Goal: Task Accomplishment & Management: Manage account settings

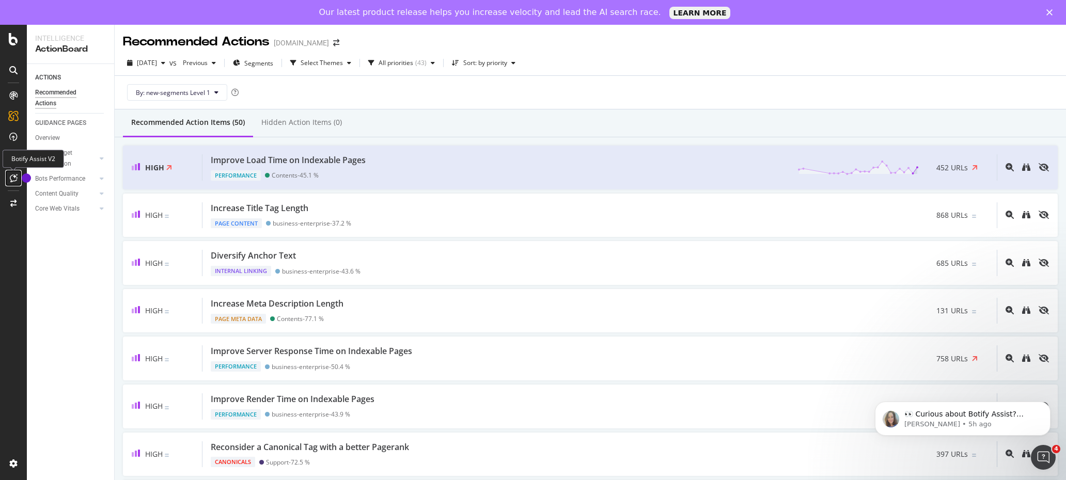
click at [10, 176] on icon at bounding box center [14, 178] width 8 height 8
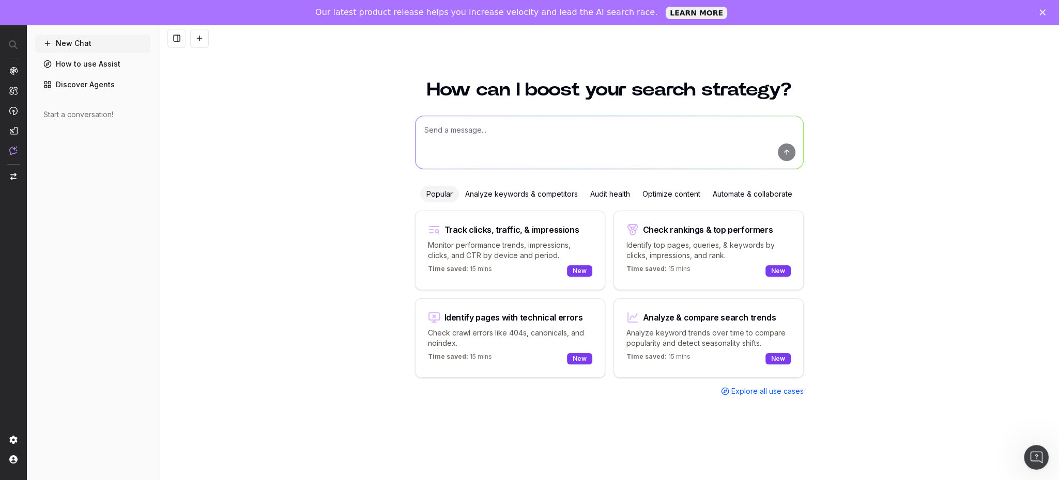
click at [918, 278] on div "How can I boost your search strategy? Popular Analyze keywords & competitors Au…" at bounding box center [608, 286] width 899 height 437
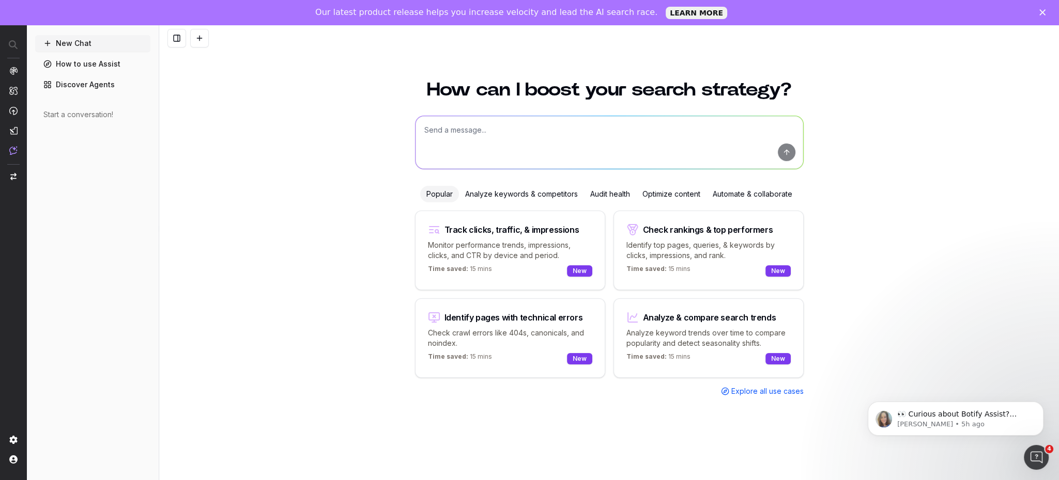
click at [537, 129] on textarea at bounding box center [608, 142] width 387 height 53
type textarea "report on all images missing alt attributes"
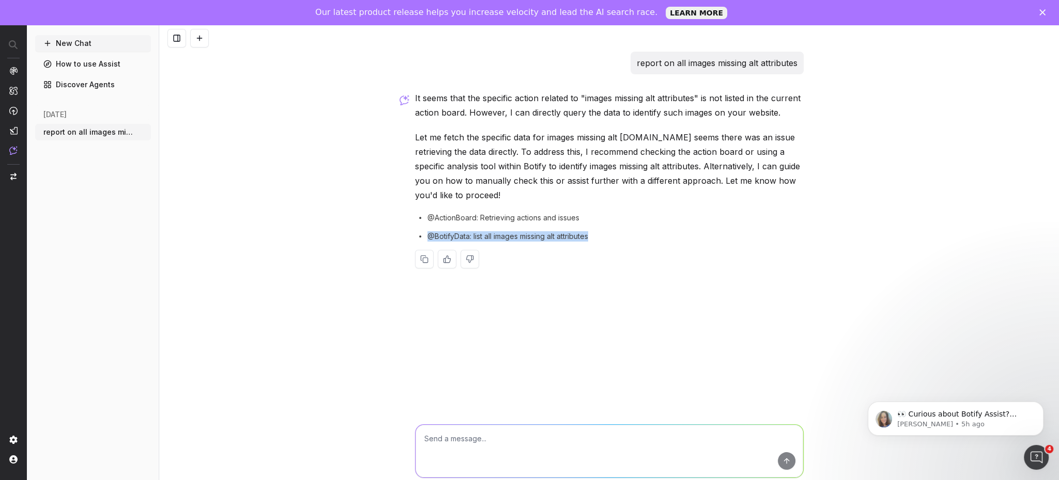
drag, startPoint x: 595, startPoint y: 236, endPoint x: 428, endPoint y: 238, distance: 166.9
click at [428, 238] on div "@BotifyData: list all images missing alt attributes" at bounding box center [609, 236] width 389 height 10
copy span "@BotifyData: list all images missing alt attributes"
click at [505, 443] on textarea at bounding box center [608, 451] width 387 height 53
paste textarea "@BotifyData: list all images missing alt attributes"
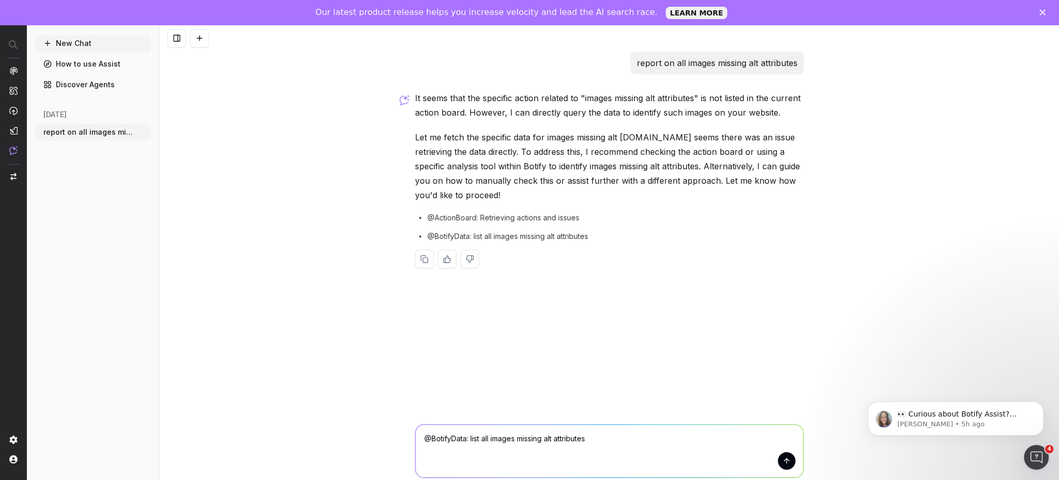
type textarea "@BotifyData: list all images missing alt attributes"
click at [788, 459] on button "submit" at bounding box center [787, 462] width 18 height 18
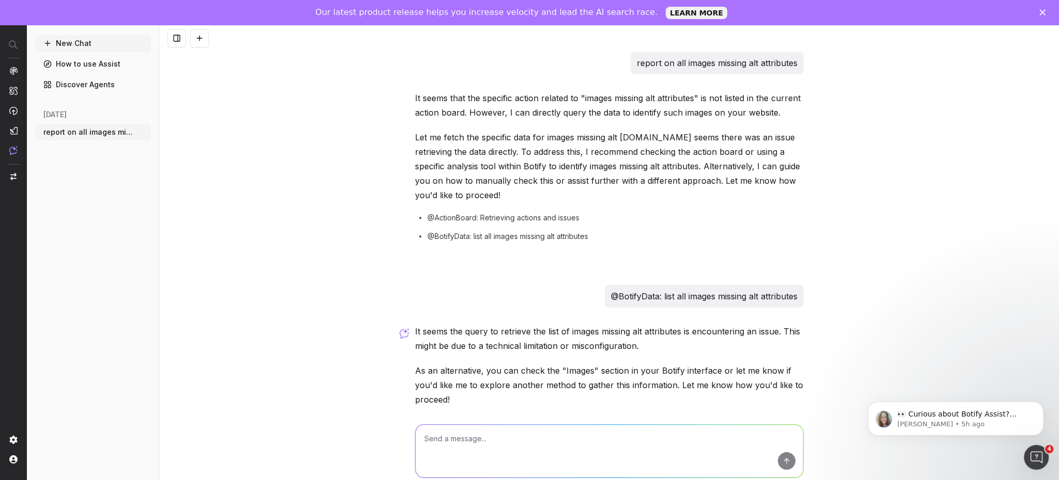
scroll to position [59, 0]
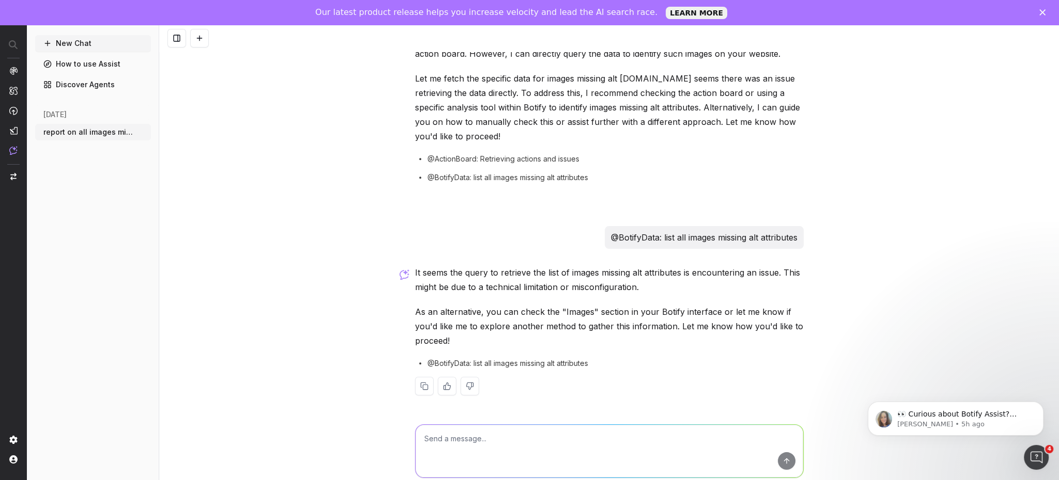
click at [243, 429] on div "Assist can make mistakes. Consider checking important information. Open previou…" at bounding box center [608, 458] width 899 height 93
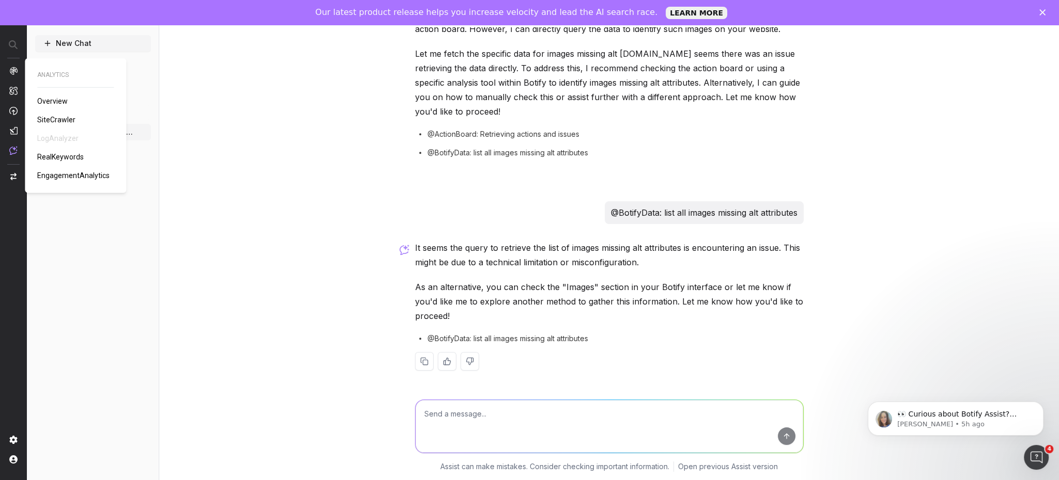
click at [59, 119] on span "SiteCrawler" at bounding box center [56, 120] width 38 height 8
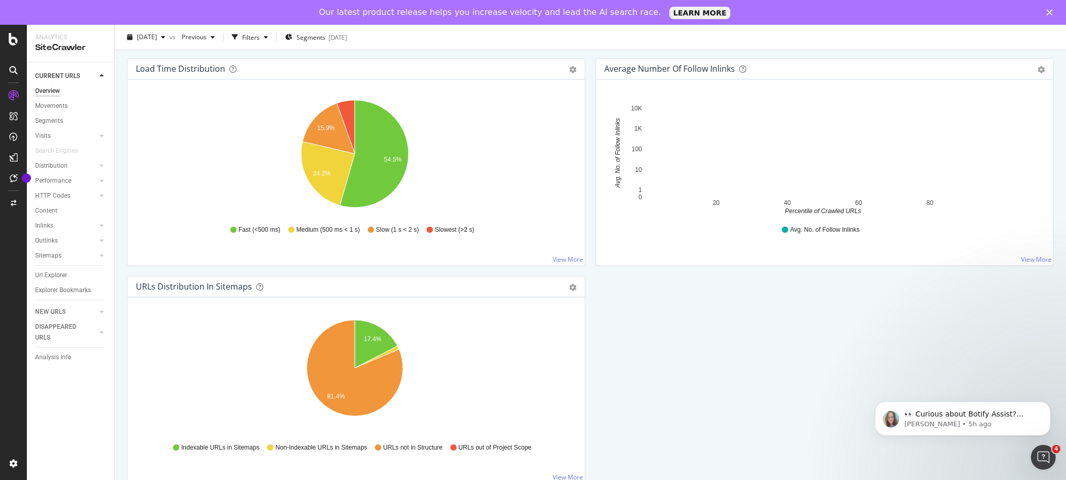
scroll to position [799, 0]
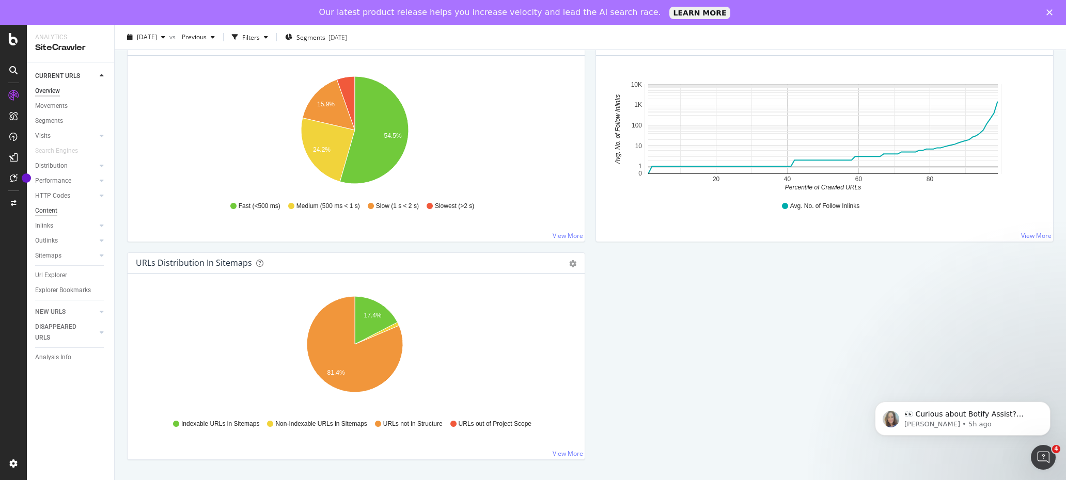
click at [48, 212] on div "Content" at bounding box center [46, 211] width 22 height 11
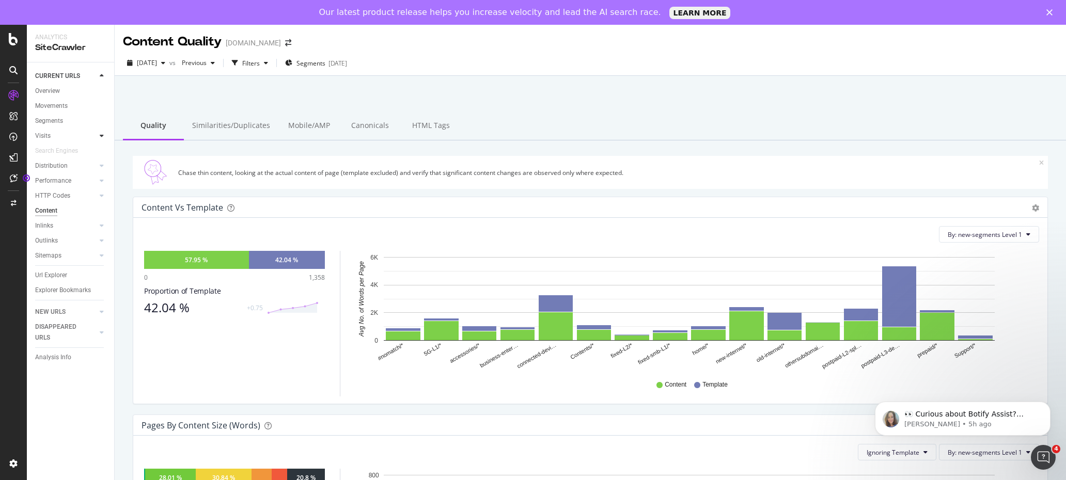
click at [101, 135] on icon at bounding box center [102, 136] width 4 height 6
click at [102, 197] on icon at bounding box center [102, 196] width 4 height 6
click at [101, 240] on icon at bounding box center [102, 241] width 4 height 6
click at [99, 356] on div at bounding box center [102, 357] width 10 height 10
click at [1027, 235] on icon at bounding box center [1029, 234] width 4 height 6
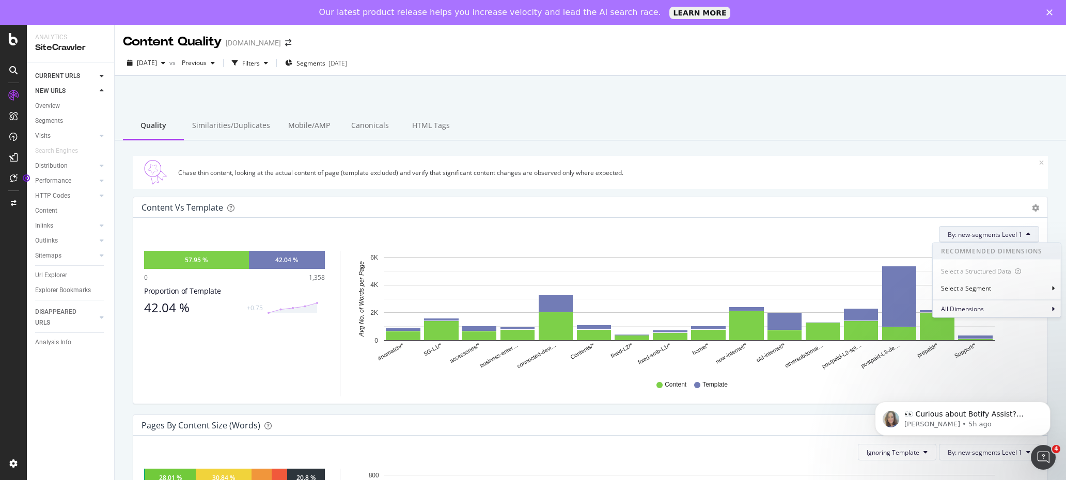
click at [1027, 235] on icon at bounding box center [1029, 234] width 4 height 6
click at [423, 127] on div "HTML Tags" at bounding box center [430, 126] width 61 height 28
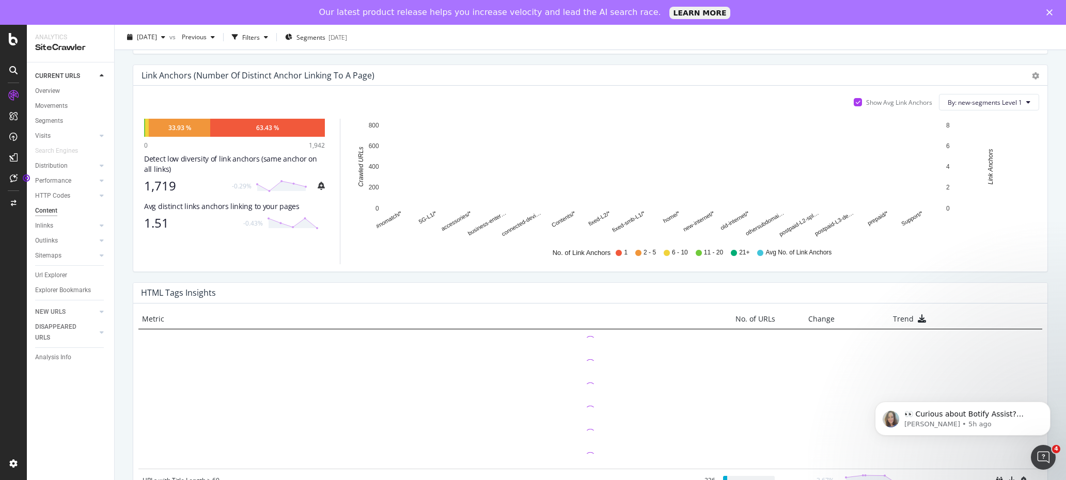
scroll to position [607, 0]
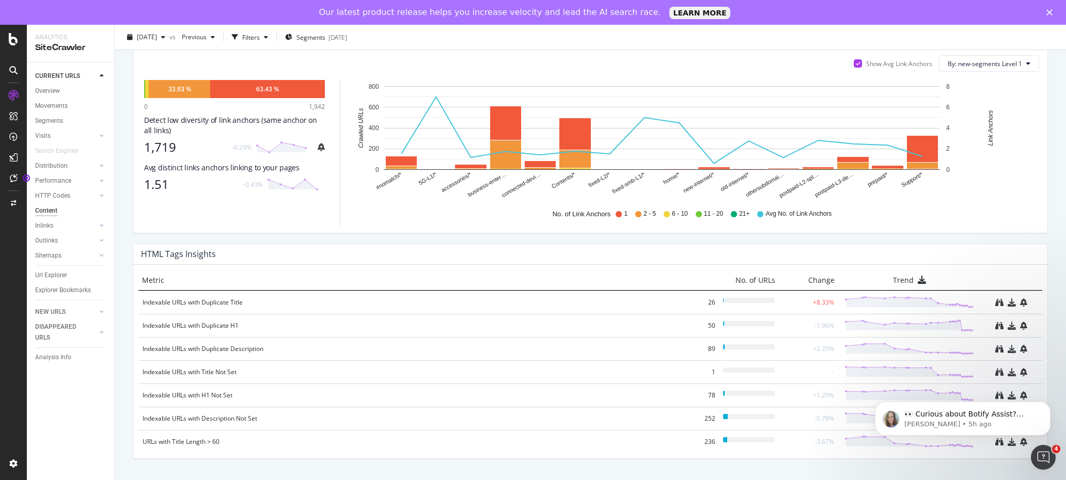
click at [1056, 259] on div "Are HTML tags (H1, Title, Meta-description) unique and specific to each page? A…" at bounding box center [591, 19] width 952 height 972
click at [1049, 404] on icon "Dismiss notification" at bounding box center [1048, 405] width 6 height 6
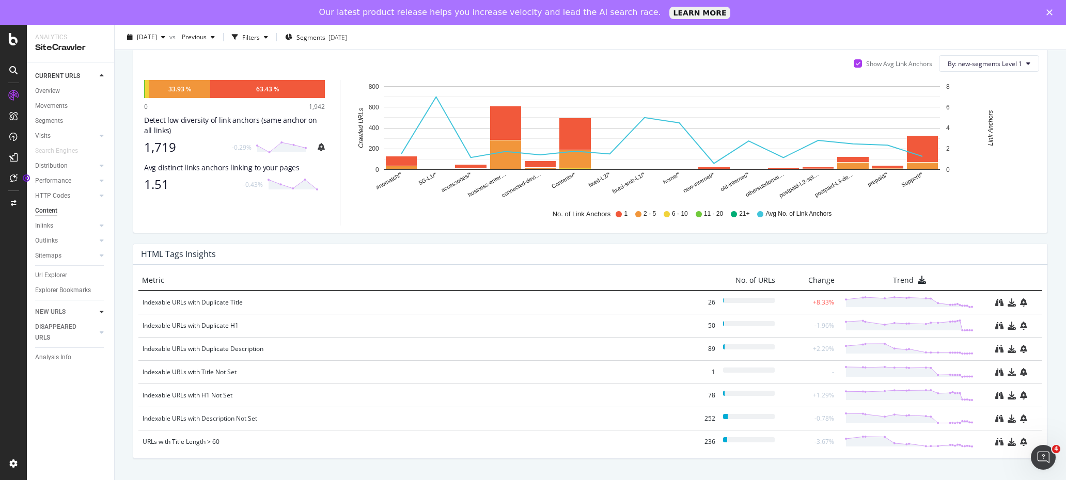
click at [102, 311] on icon at bounding box center [102, 312] width 4 height 6
click at [103, 76] on icon at bounding box center [102, 76] width 4 height 6
click at [100, 197] on icon at bounding box center [102, 196] width 4 height 6
click at [1027, 62] on icon at bounding box center [1029, 63] width 4 height 6
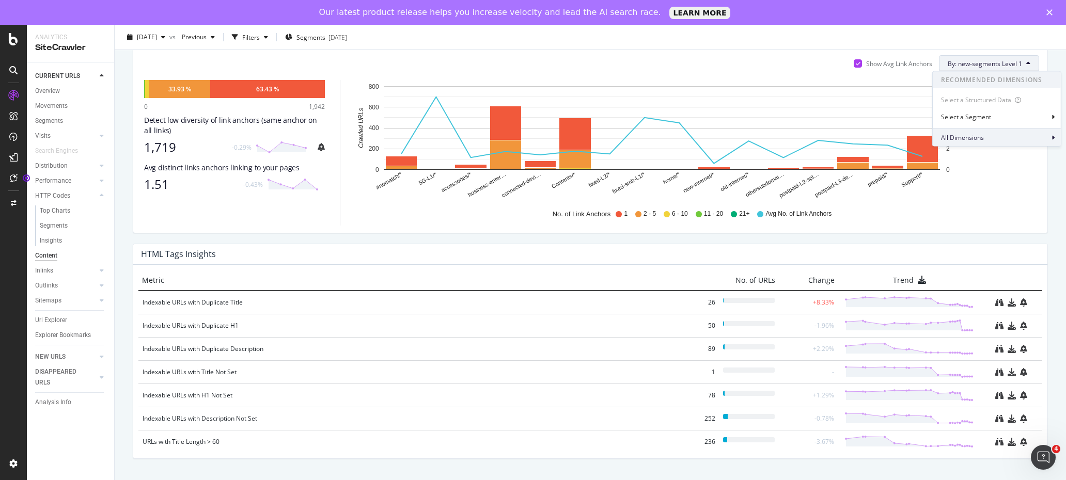
click at [1054, 135] on icon at bounding box center [1053, 137] width 3 height 6
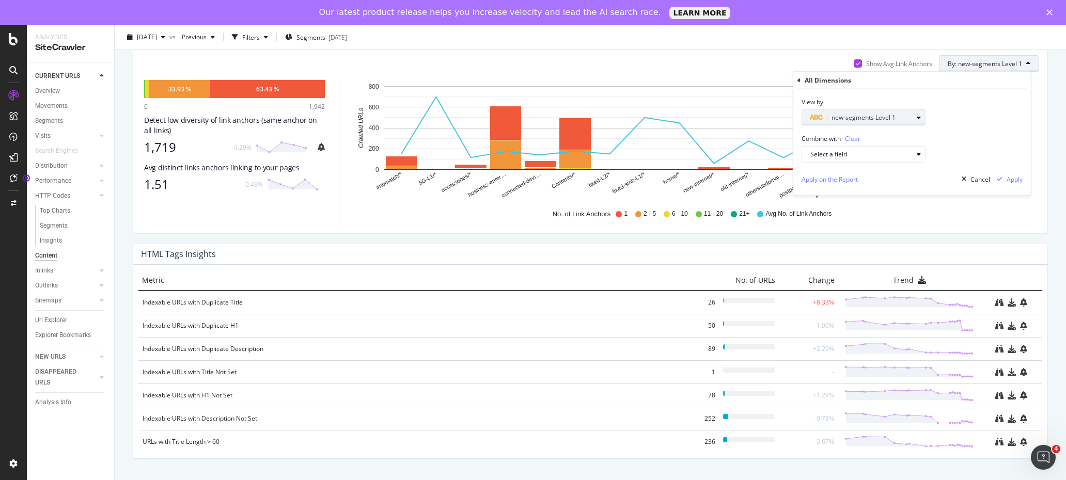
click at [919, 116] on icon "button" at bounding box center [919, 118] width 4 height 6
click at [918, 150] on div "Select a field" at bounding box center [868, 154] width 115 height 14
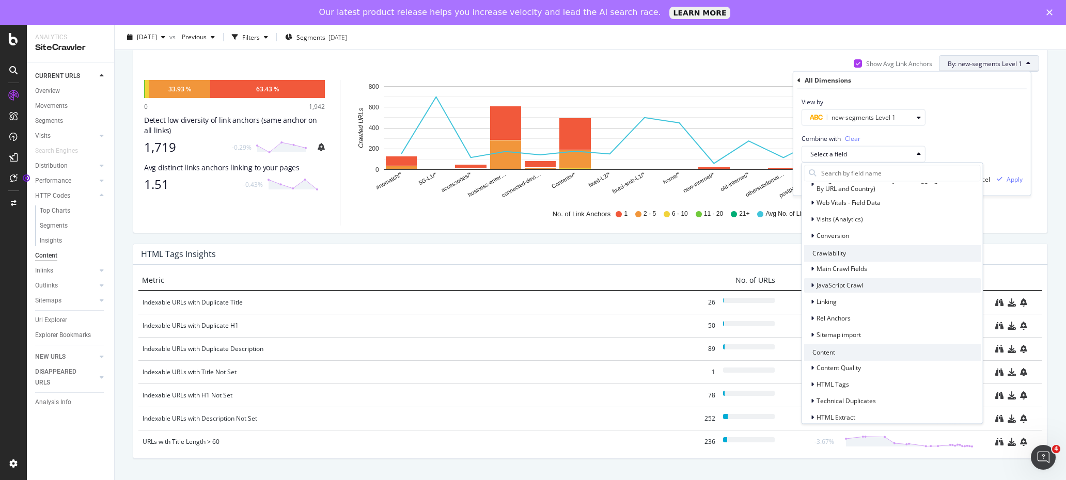
scroll to position [103, 0]
click at [812, 266] on icon at bounding box center [812, 268] width 3 height 6
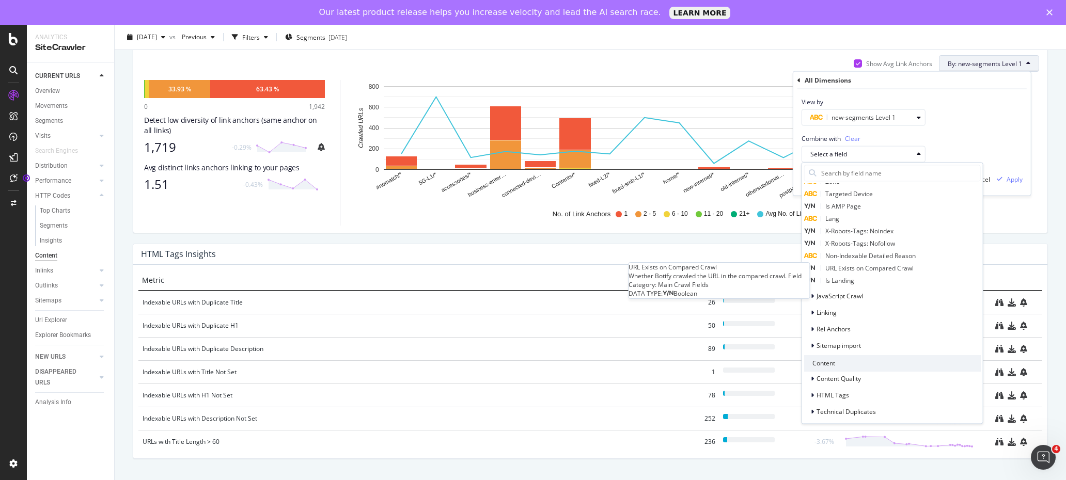
scroll to position [465, 0]
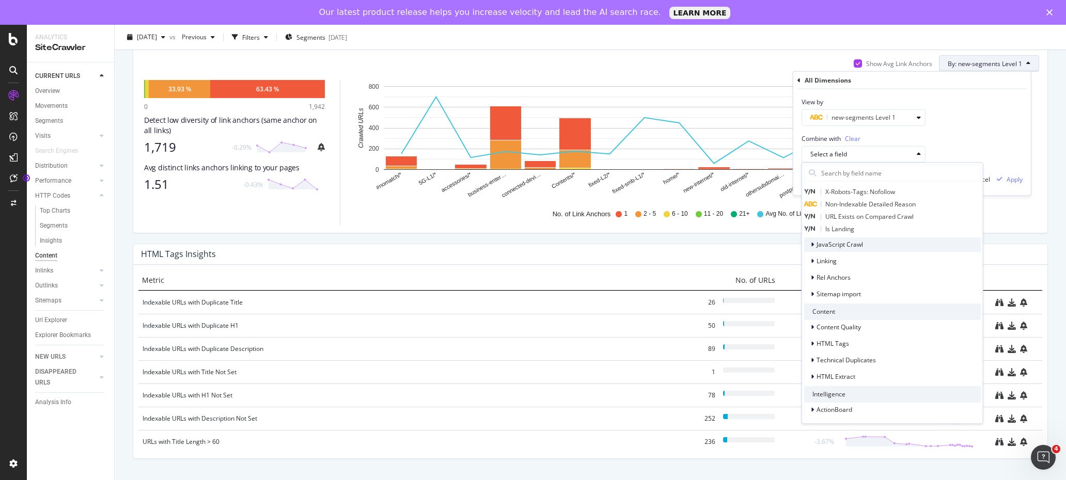
click at [812, 244] on icon at bounding box center [812, 245] width 3 height 6
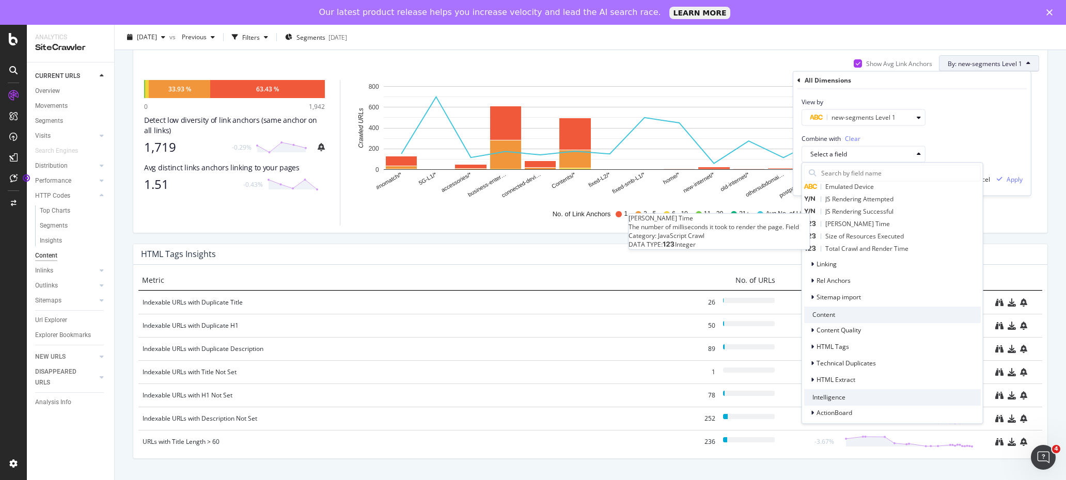
scroll to position [588, 0]
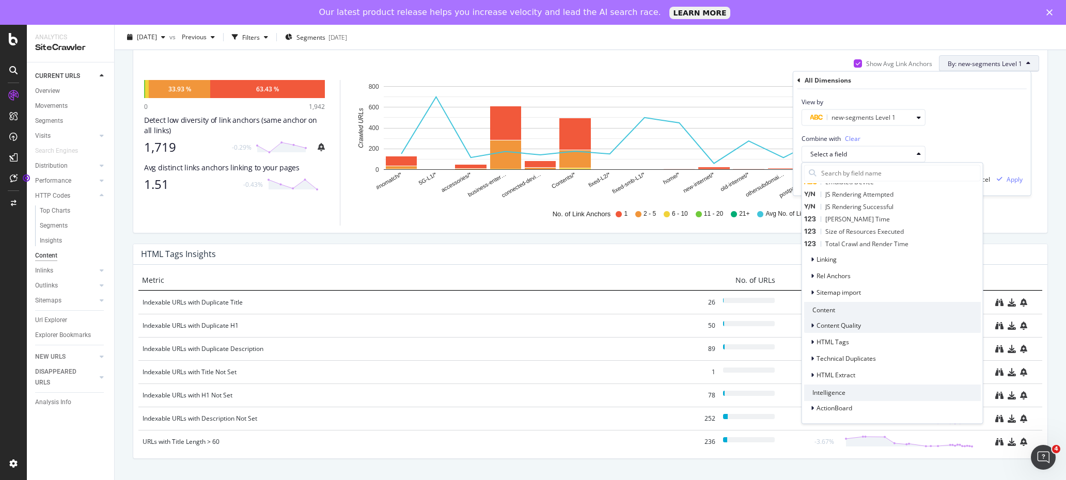
click at [811, 326] on icon at bounding box center [812, 326] width 3 height 6
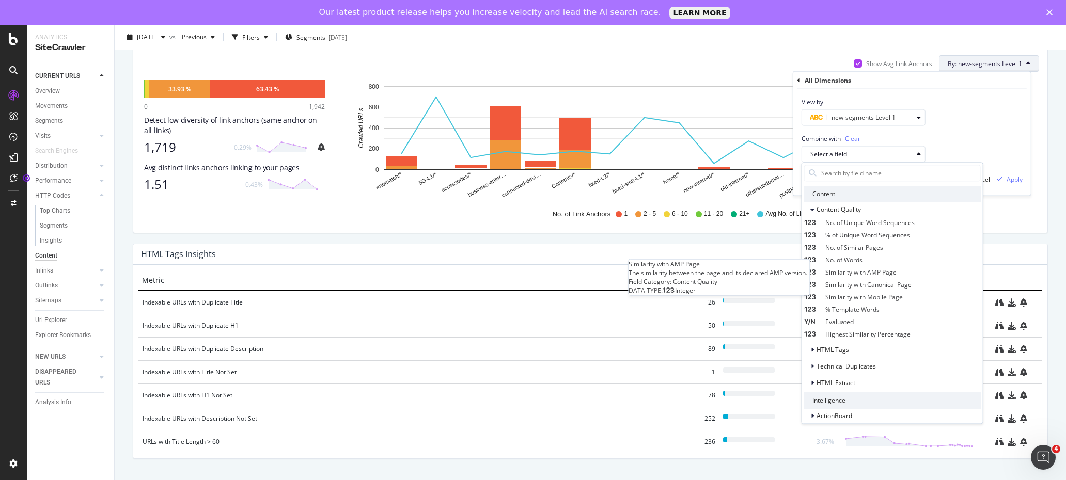
scroll to position [712, 0]
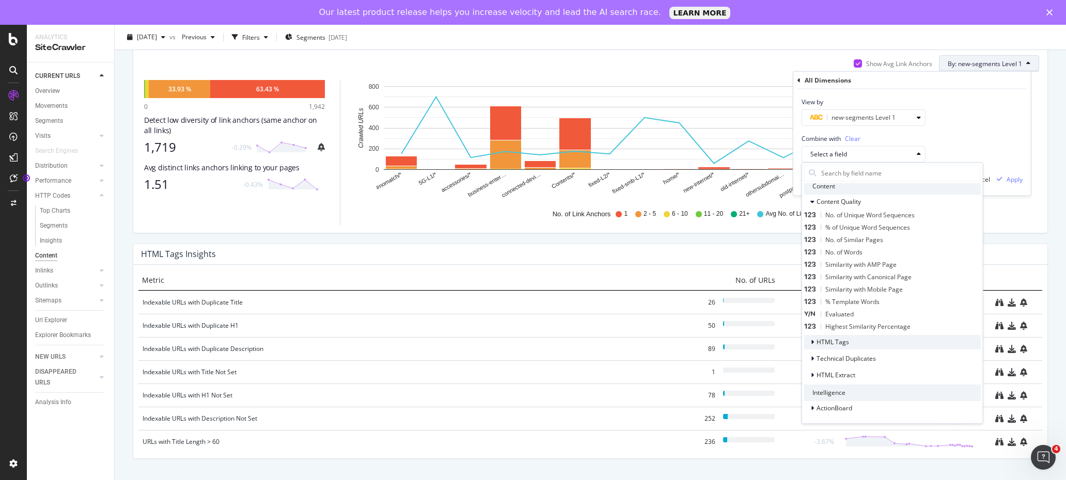
click at [812, 340] on icon at bounding box center [812, 342] width 3 height 6
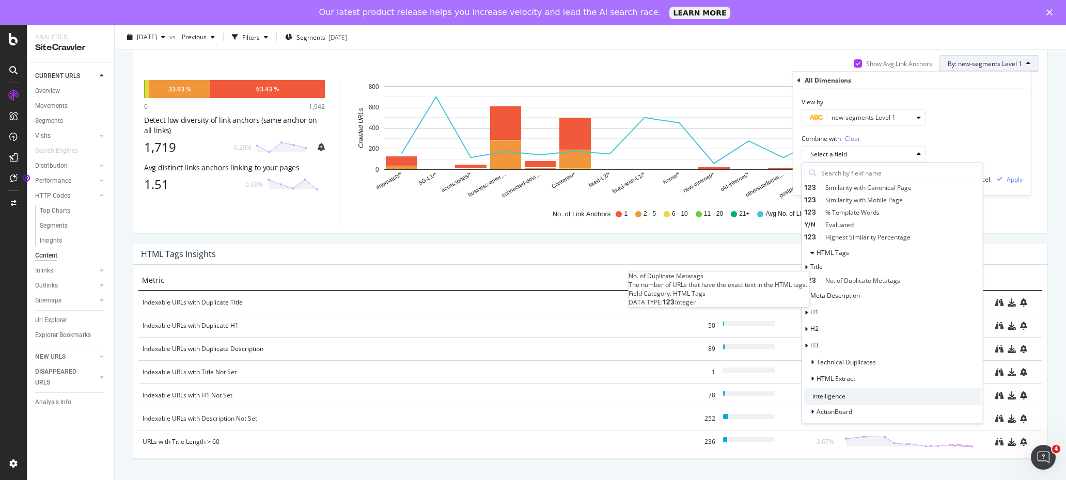
scroll to position [805, 0]
click at [812, 375] on icon at bounding box center [812, 375] width 3 height 6
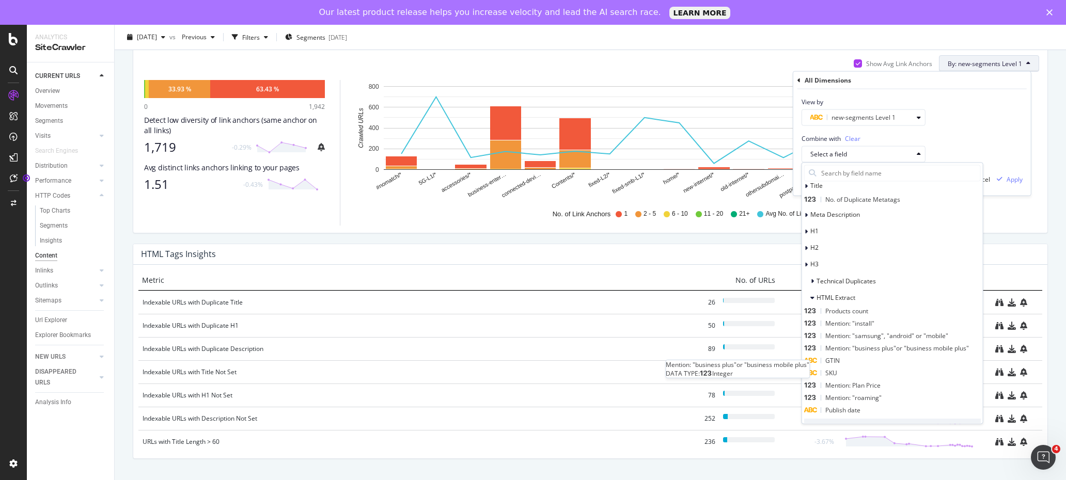
scroll to position [865, 0]
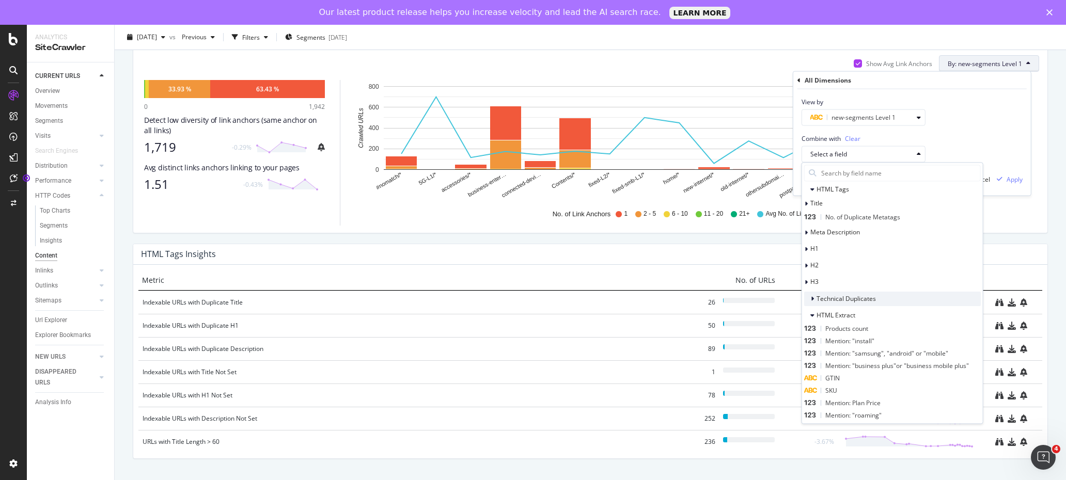
click at [811, 298] on icon at bounding box center [812, 299] width 3 height 6
click at [811, 298] on icon at bounding box center [813, 299] width 4 height 6
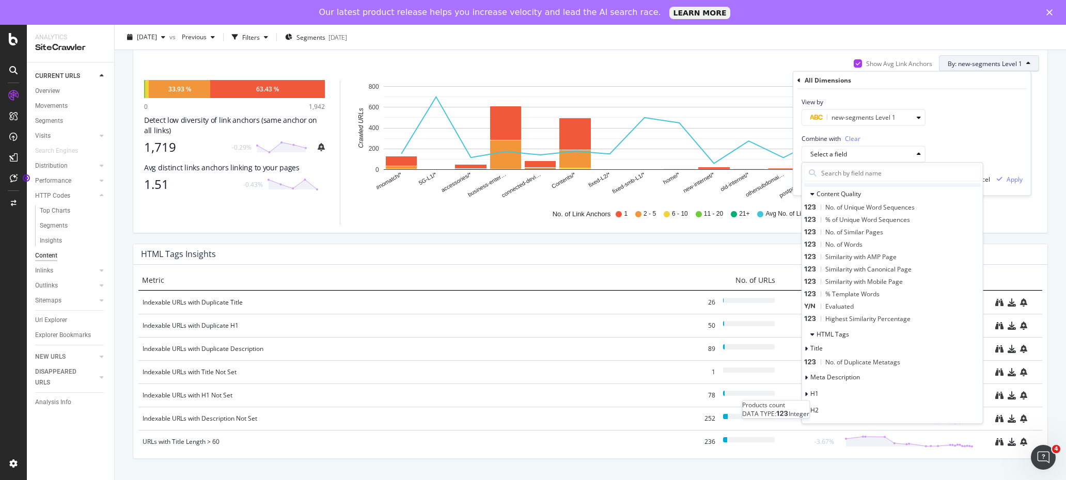
scroll to position [607, 0]
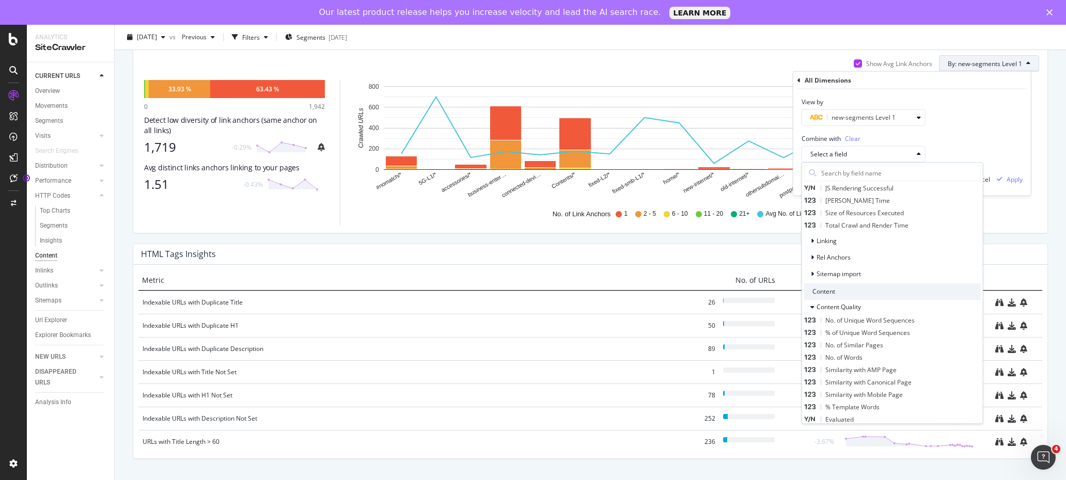
click at [967, 145] on div "Combine with Clear Select a field All fields URLs URL Scheme and Segmentation R…" at bounding box center [913, 144] width 238 height 37
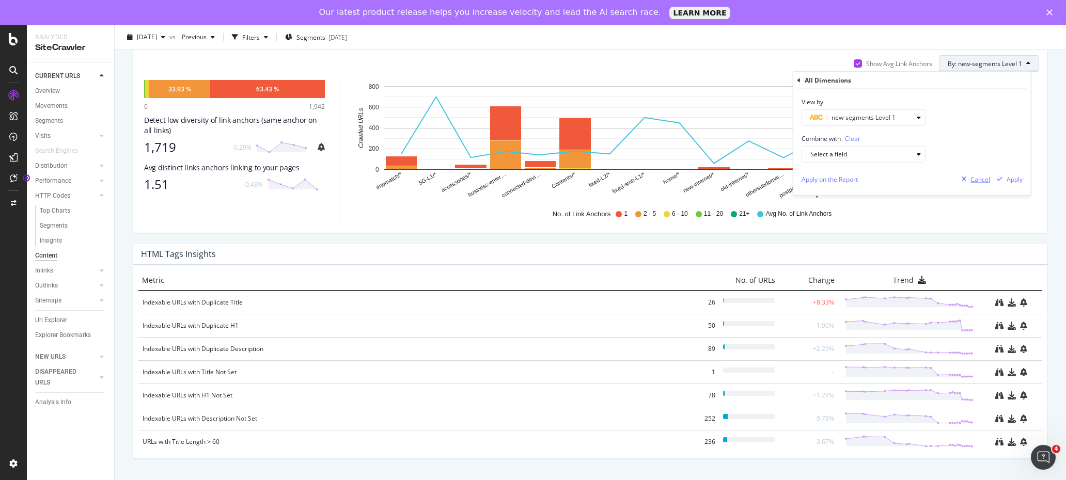
click at [977, 179] on div "Cancel" at bounding box center [981, 179] width 20 height 9
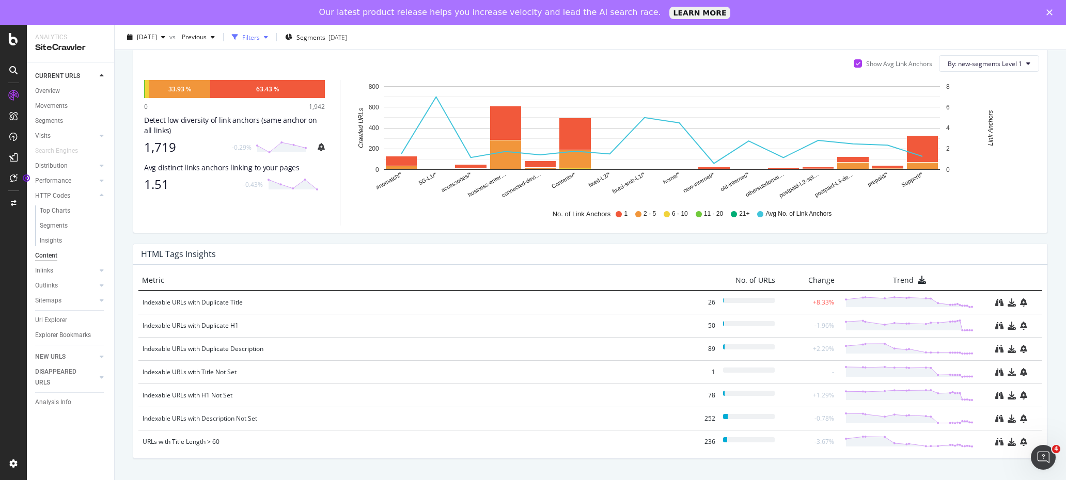
click at [268, 38] on icon "button" at bounding box center [266, 37] width 4 height 6
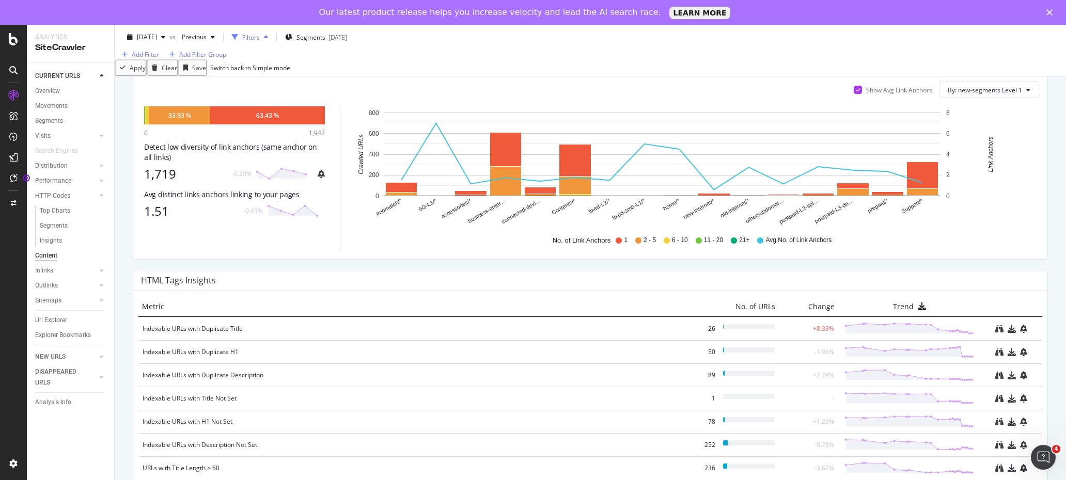
scroll to position [654, 0]
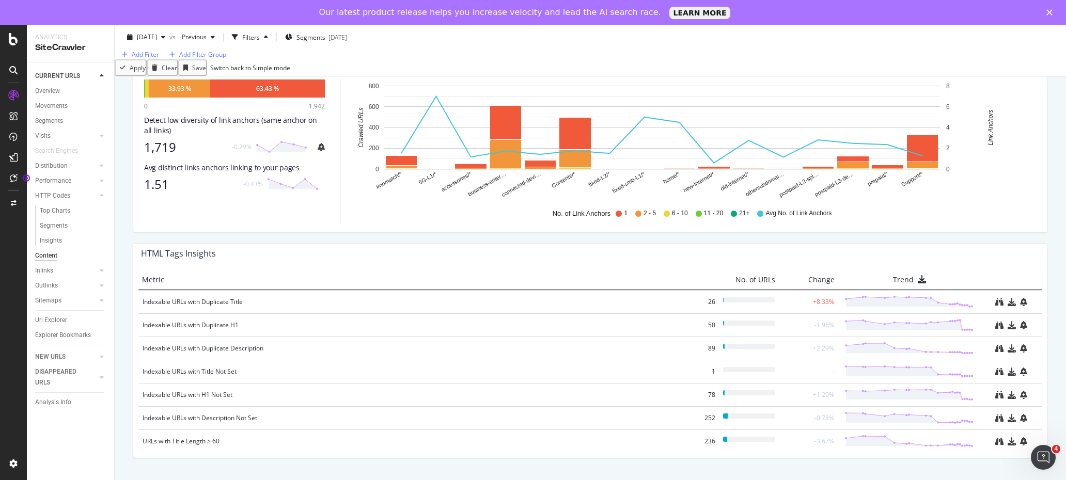
click at [297, 59] on div "Add Filter Add Filter Group" at bounding box center [591, 55] width 952 height 10
click at [55, 183] on div "CustomReports" at bounding box center [63, 184] width 51 height 10
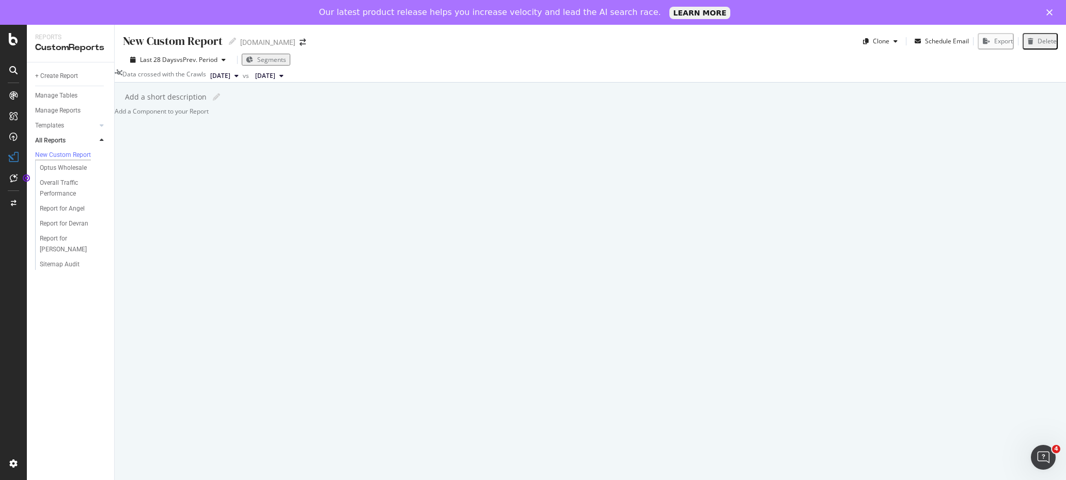
click at [115, 116] on div at bounding box center [115, 111] width 0 height 9
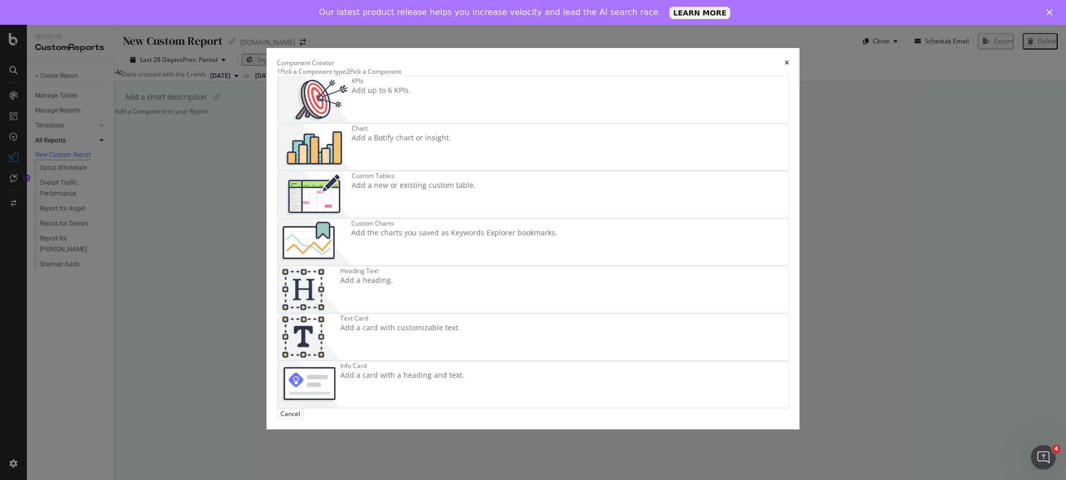
click at [382, 180] on div "Custom Tables" at bounding box center [414, 176] width 124 height 9
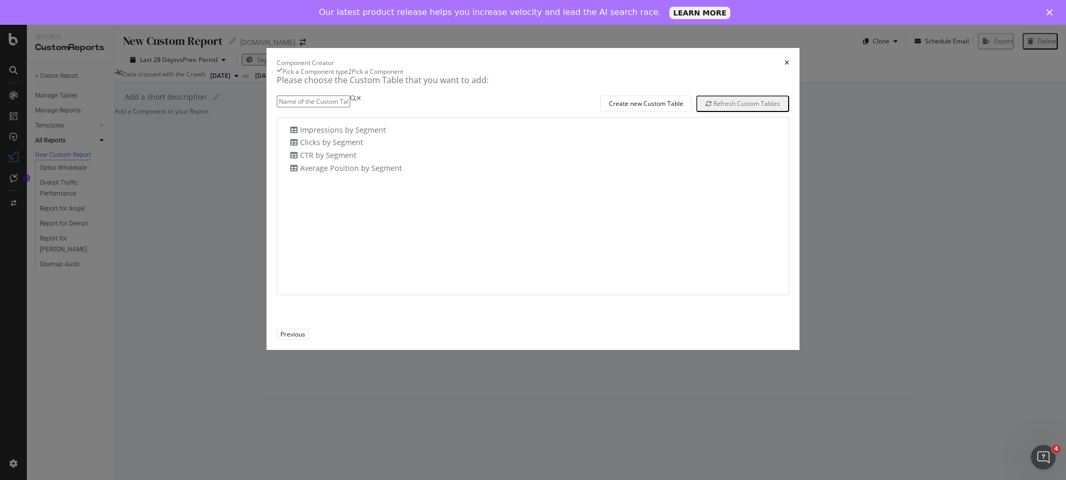
click at [350, 107] on input "modal" at bounding box center [313, 102] width 73 height 12
type input "Images with missing alt attributes"
click at [643, 108] on div "Create new Custom Table" at bounding box center [646, 103] width 74 height 9
click at [787, 66] on icon "times" at bounding box center [787, 63] width 5 height 6
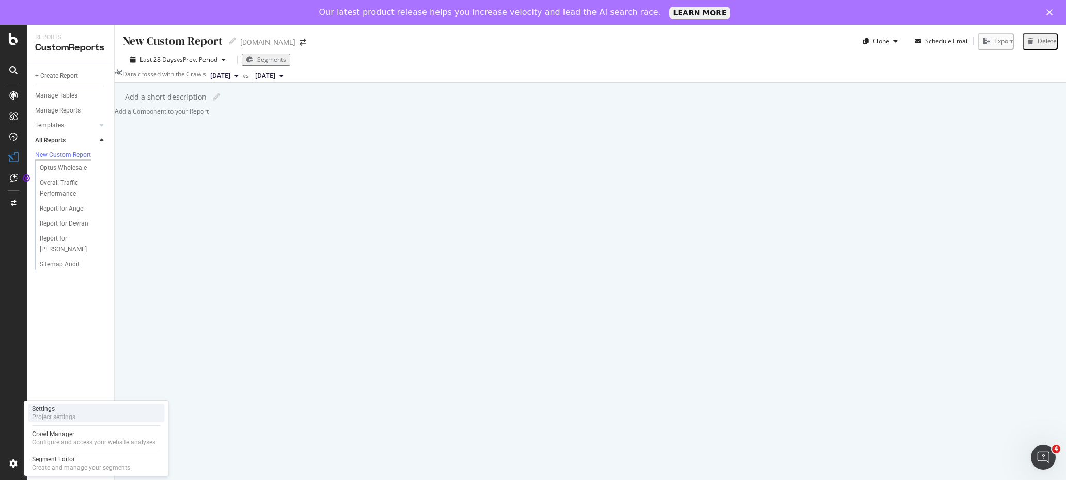
click at [55, 413] on div "Project settings" at bounding box center [53, 417] width 43 height 8
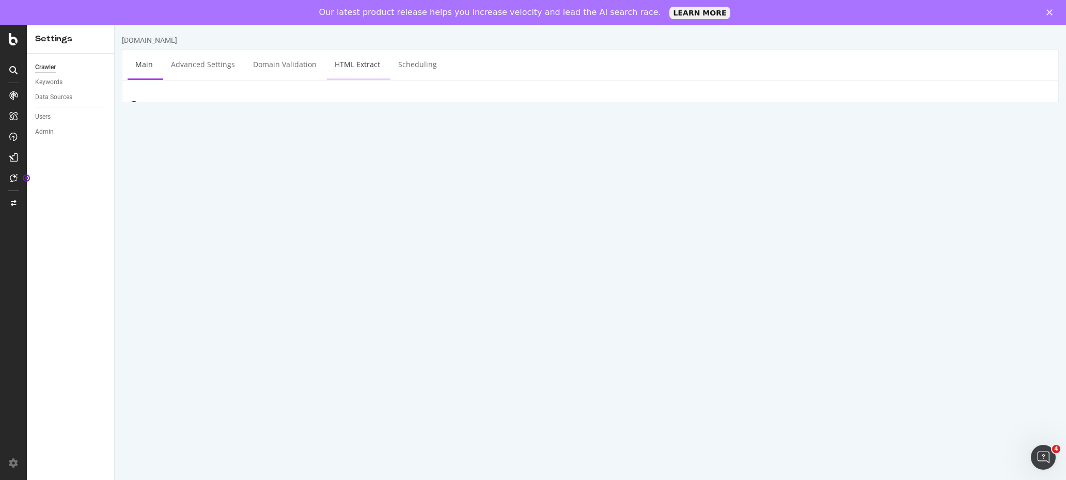
click at [366, 63] on link "HTML Extract" at bounding box center [357, 64] width 61 height 28
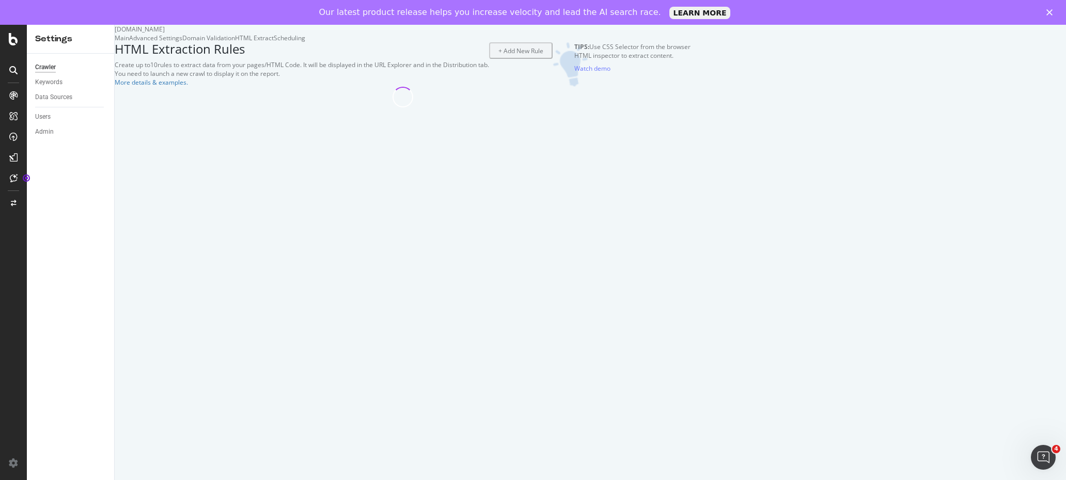
select select "count"
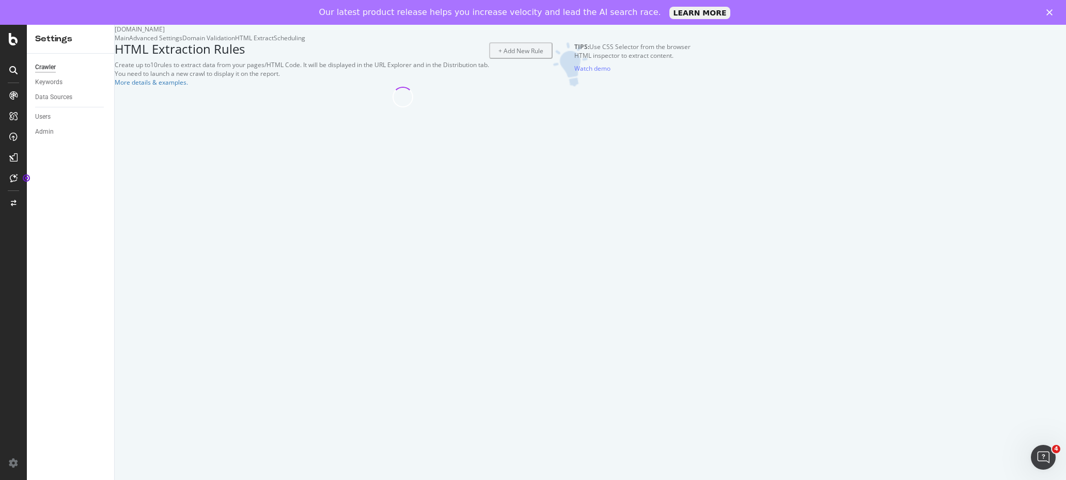
select select "count"
select select "list"
select select "i"
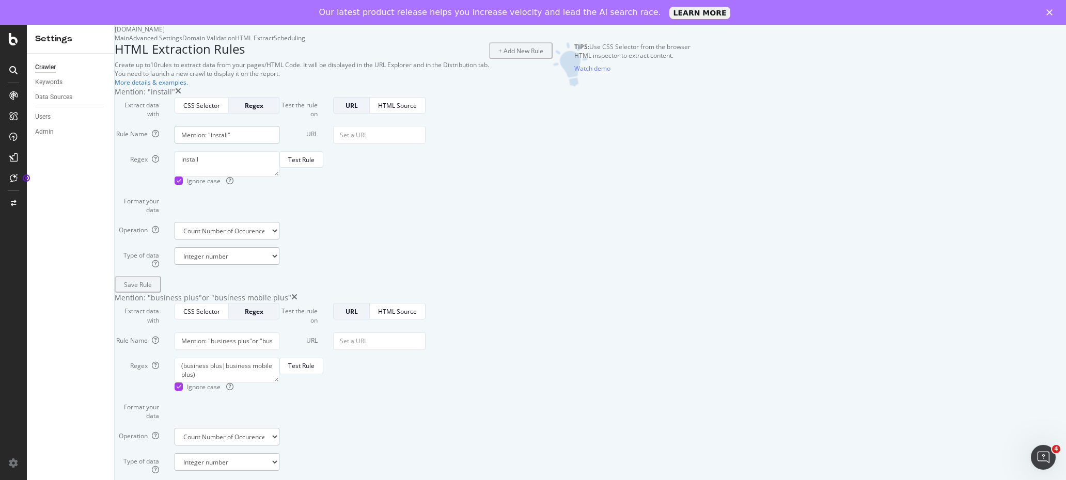
click at [279, 144] on input "Mention: "install"" at bounding box center [227, 135] width 105 height 18
drag, startPoint x: 371, startPoint y: 260, endPoint x: 298, endPoint y: 260, distance: 73.4
click at [287, 144] on div "Mention: "install"" at bounding box center [227, 135] width 120 height 18
type input "Images missing alt attributes"
click at [279, 176] on textarea "install" at bounding box center [227, 163] width 105 height 25
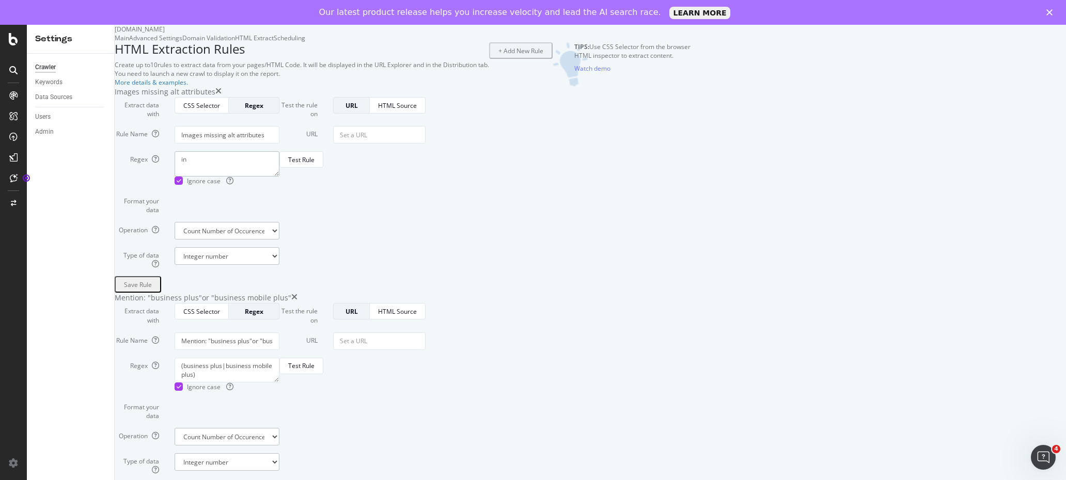
type textarea "i"
click at [220, 110] on div "CSS Selector" at bounding box center [201, 105] width 37 height 9
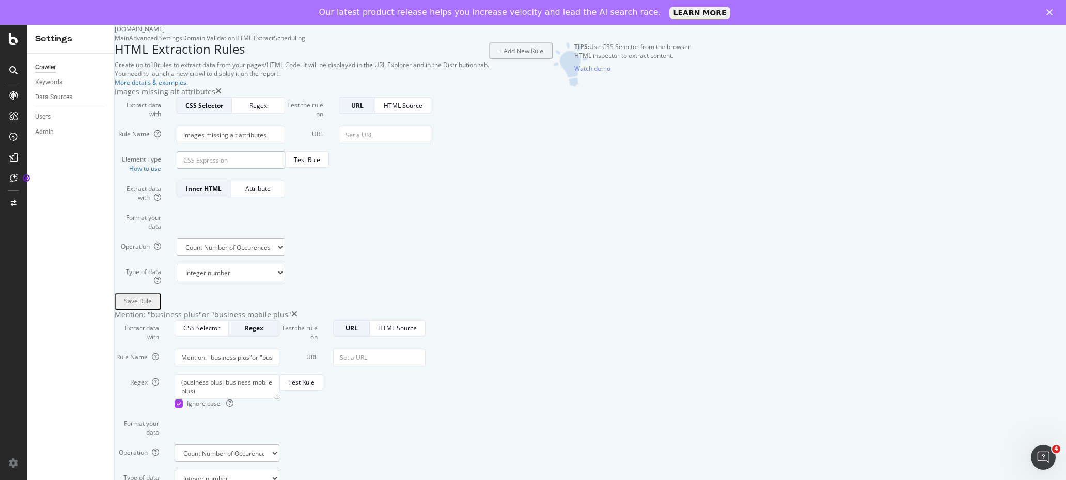
click at [285, 169] on input "Element Type How to use" at bounding box center [231, 160] width 108 height 18
paste input "img:not([alt])"
type input "img:not([alt])"
click at [285, 282] on select "Integer number" at bounding box center [231, 273] width 108 height 18
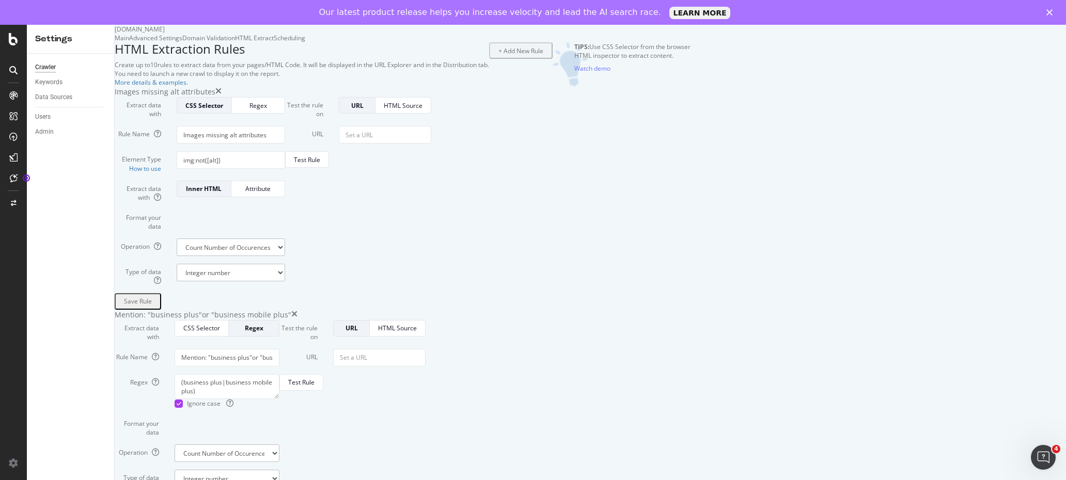
click at [285, 256] on select "Extract First Item Matched Extract First 3 Items Matched Count Number of Occure…" at bounding box center [231, 248] width 108 height 18
click at [277, 193] on div "Attribute" at bounding box center [258, 188] width 37 height 9
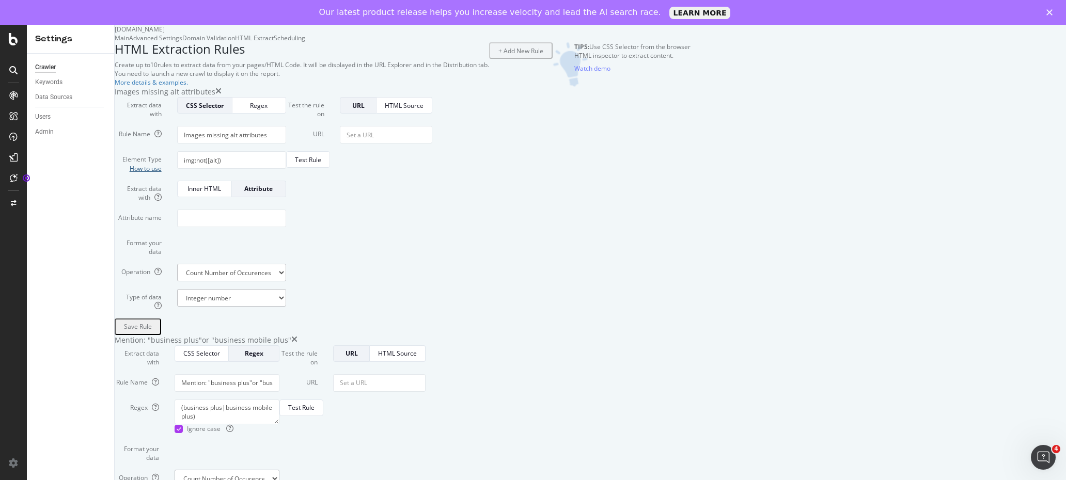
click at [162, 173] on link "How to use" at bounding box center [146, 168] width 32 height 9
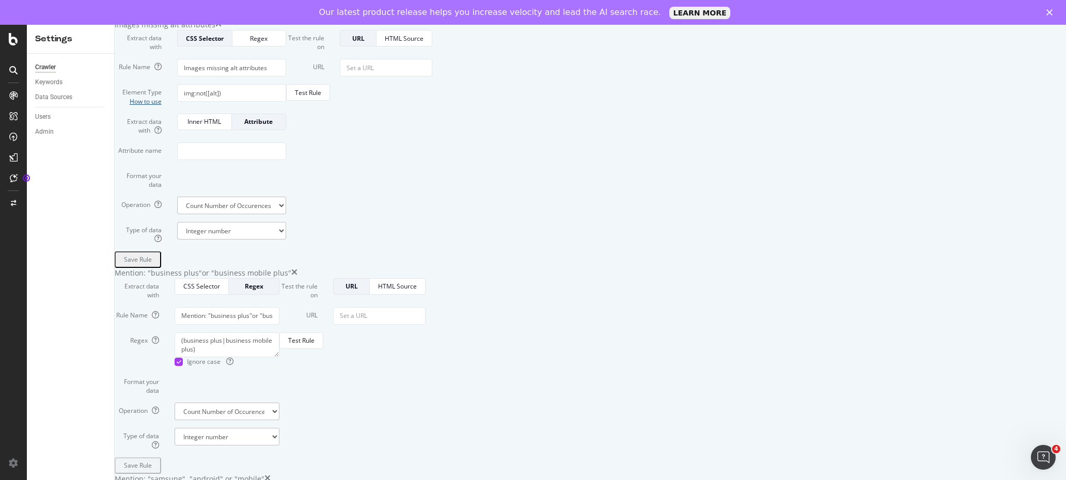
scroll to position [52, 0]
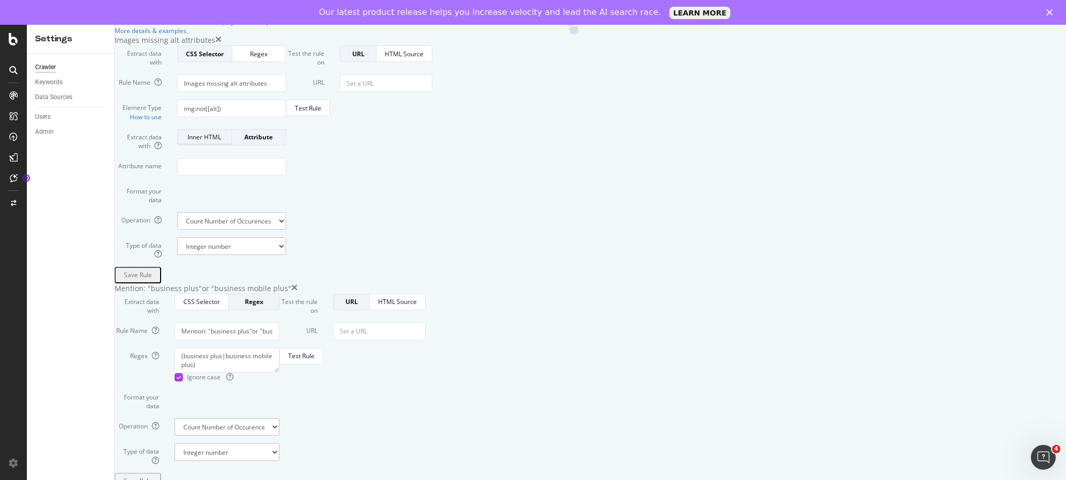
click at [223, 142] on div "Inner HTML" at bounding box center [204, 137] width 37 height 9
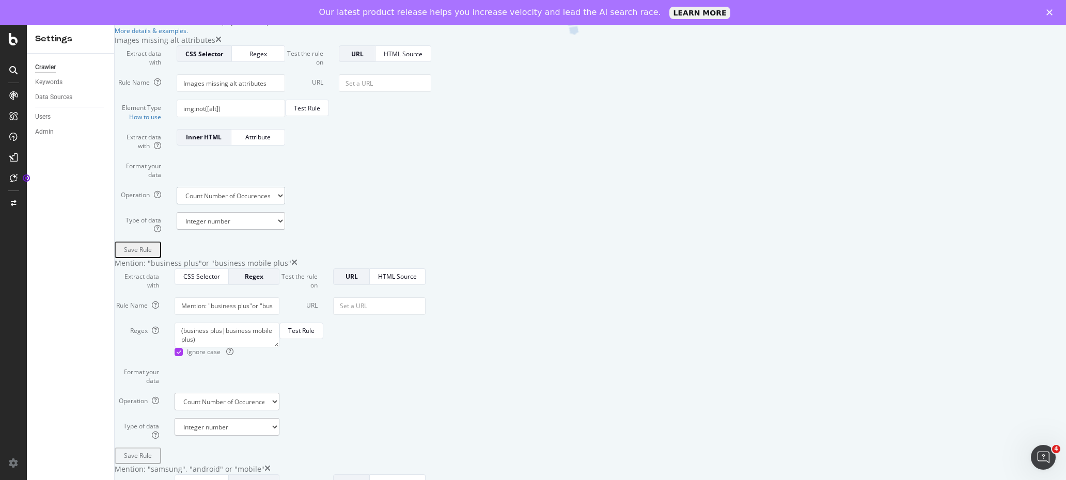
click at [285, 205] on select "Extract First Item Matched Extract First 3 Items Matched Count Number of Occure…" at bounding box center [231, 196] width 108 height 18
select select "exist"
click at [285, 205] on select "Extract First Item Matched Extract First 3 Items Matched Count Number of Occure…" at bounding box center [231, 196] width 108 height 18
click at [285, 230] on select "Boolean" at bounding box center [231, 221] width 108 height 18
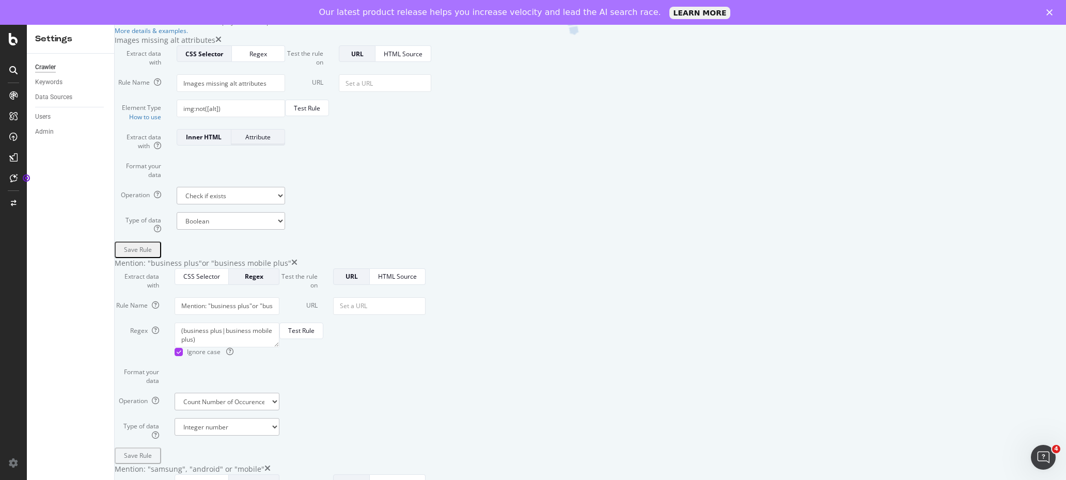
click at [277, 142] on div "Attribute" at bounding box center [258, 137] width 37 height 9
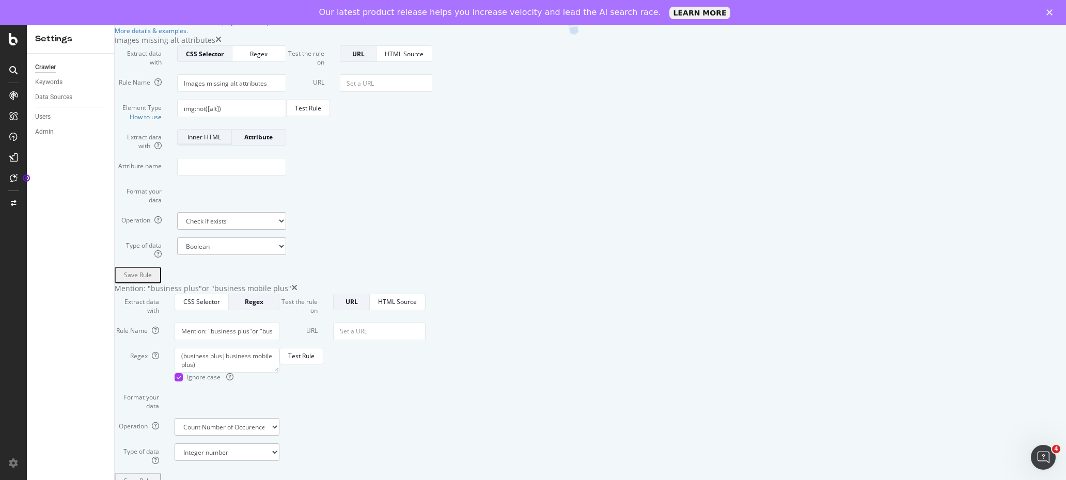
click at [223, 142] on div "Inner HTML" at bounding box center [204, 137] width 37 height 9
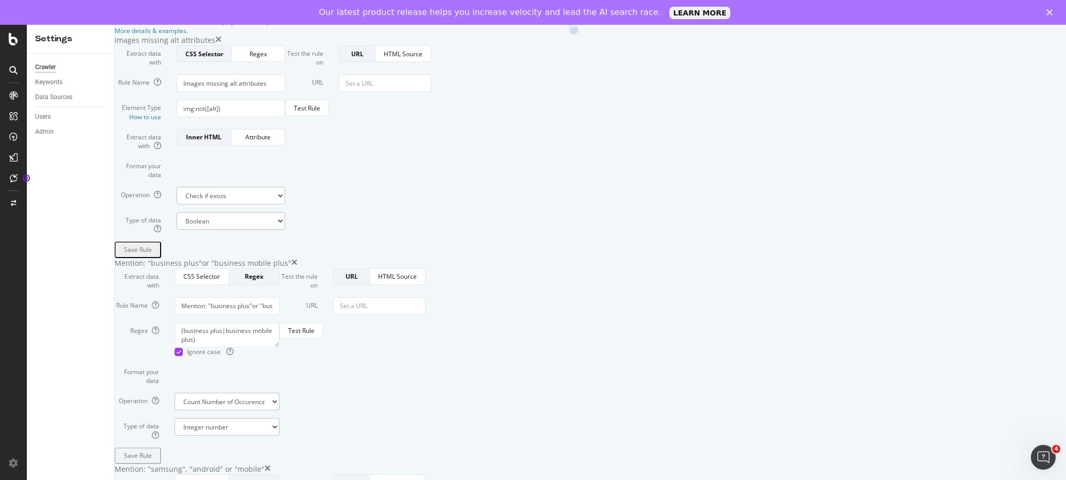
click at [152, 254] on div "Save Rule" at bounding box center [138, 249] width 28 height 9
click at [431, 92] on input "URL" at bounding box center [385, 83] width 92 height 18
click at [320, 113] on div "Test Rule" at bounding box center [307, 108] width 26 height 9
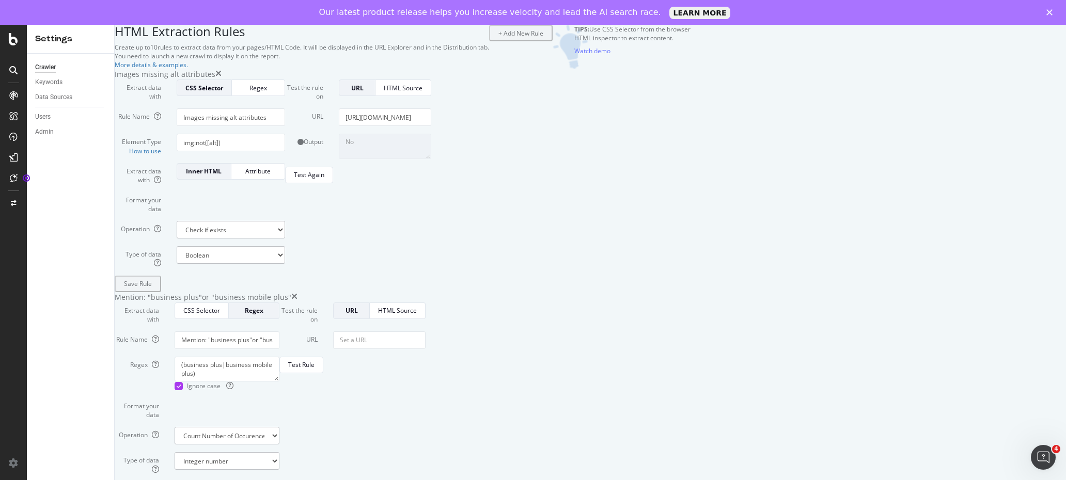
scroll to position [0, 0]
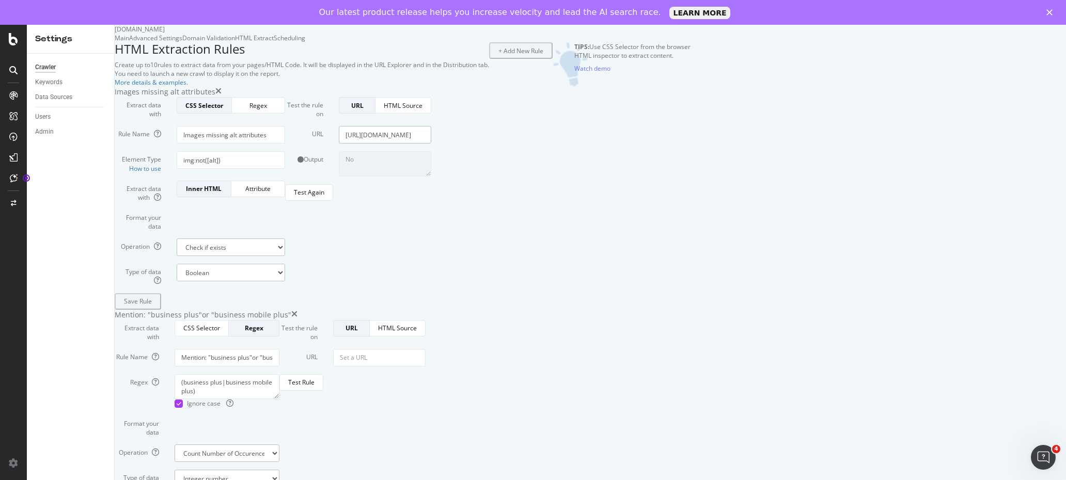
drag, startPoint x: 842, startPoint y: 259, endPoint x: 721, endPoint y: 256, distance: 120.9
click at [439, 144] on div "URL https://www.optus.com.au" at bounding box center [358, 135] width 162 height 18
paste input "/internet/nbn"
click at [324, 197] on div "Test Again" at bounding box center [309, 192] width 30 height 9
drag, startPoint x: 886, startPoint y: 260, endPoint x: 740, endPoint y: 258, distance: 145.7
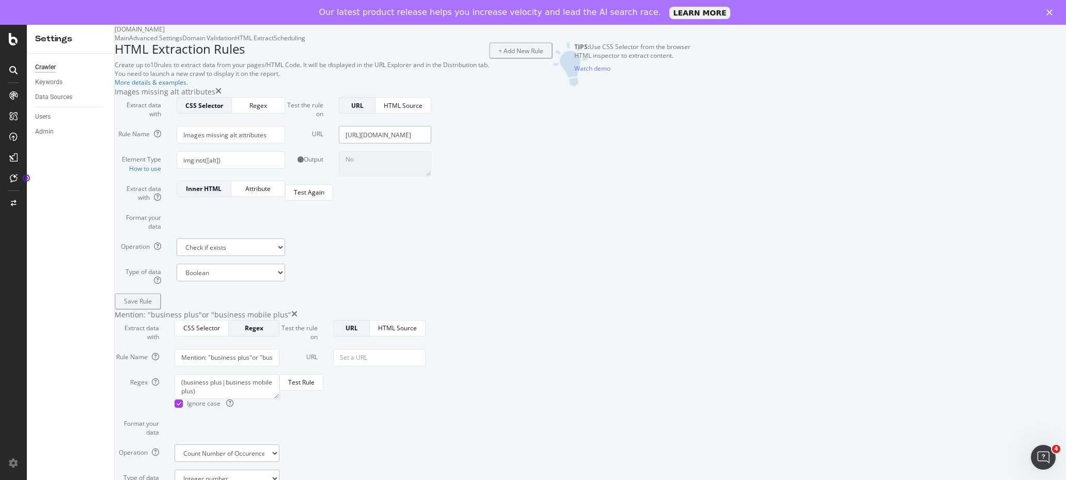
click at [431, 144] on input "https://www.optus.com.au/internet/nbn" at bounding box center [385, 135] width 92 height 18
paste input "enterprise/professional-managed-services/managed-services"
type input "https://www.optus.com.au/enterprise/professional-managed-services/managed-servi…"
click at [324, 197] on div "Test Again" at bounding box center [309, 192] width 30 height 9
click at [285, 282] on select "Boolean" at bounding box center [231, 273] width 108 height 18
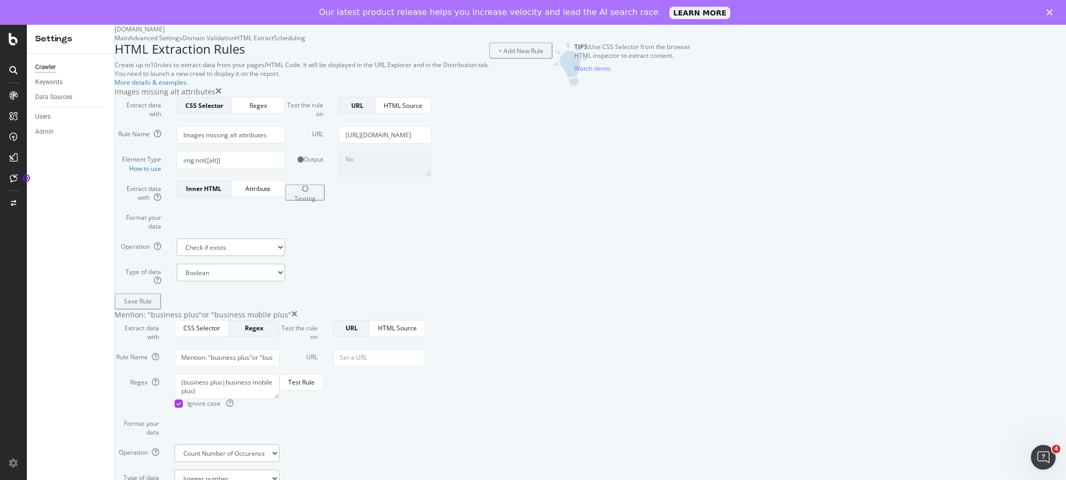
click at [285, 282] on select "Boolean" at bounding box center [231, 273] width 108 height 18
click at [431, 176] on textarea "No" at bounding box center [385, 163] width 92 height 25
click at [423, 110] on div "HTML Source" at bounding box center [403, 105] width 39 height 9
click at [366, 110] on div "URL" at bounding box center [357, 105] width 18 height 9
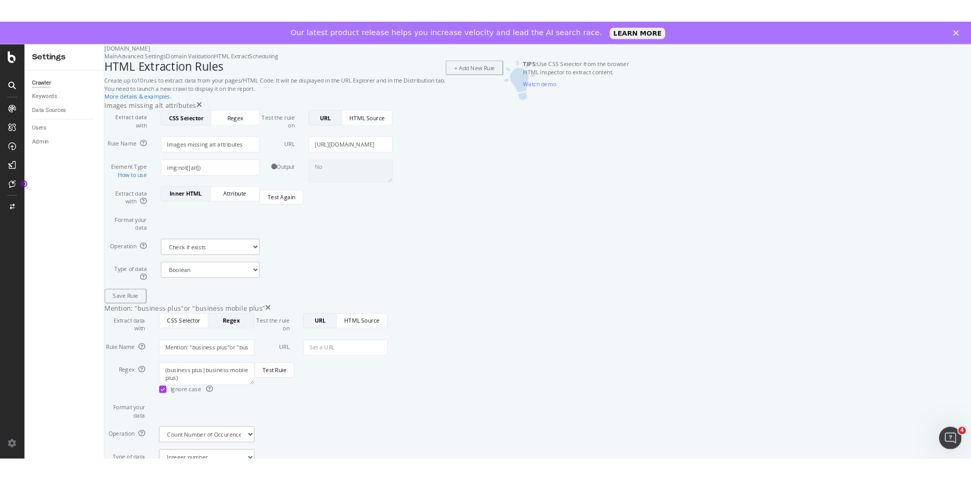
scroll to position [52, 0]
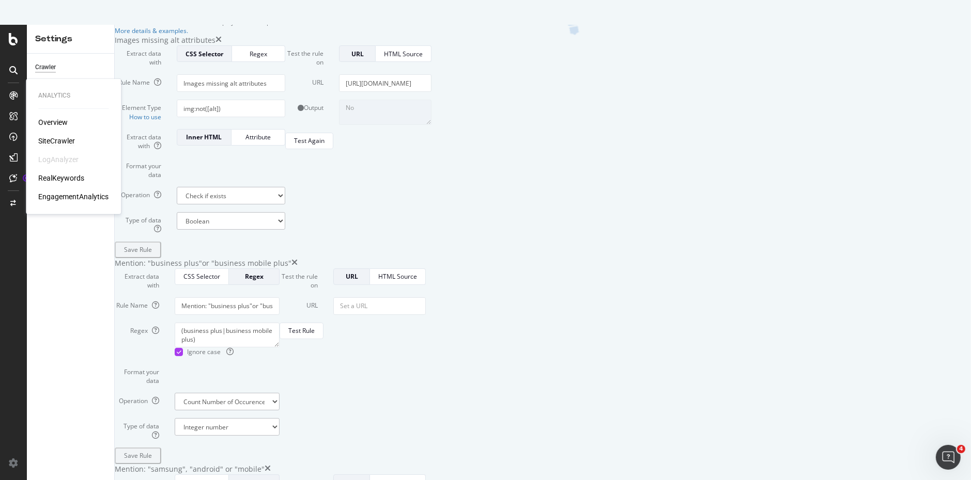
click at [54, 138] on div "SiteCrawler" at bounding box center [56, 141] width 37 height 10
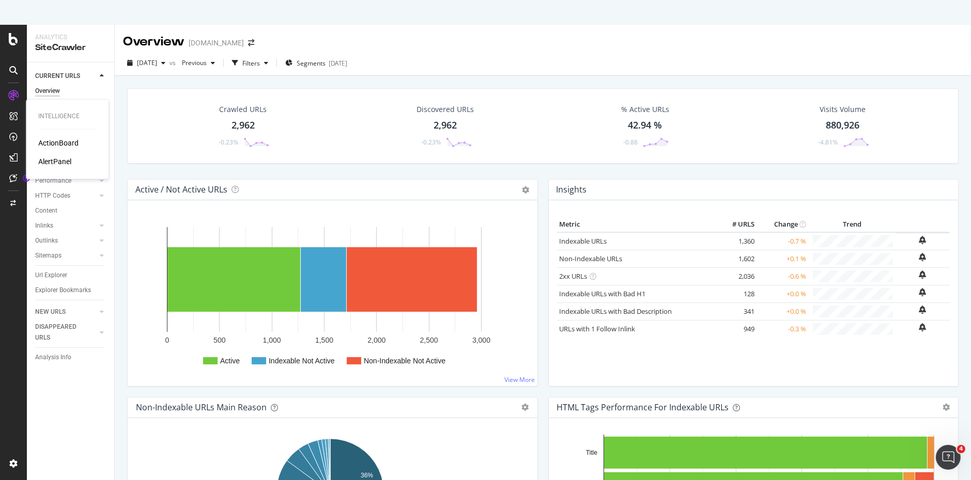
click at [66, 143] on div "ActionBoard" at bounding box center [58, 143] width 40 height 10
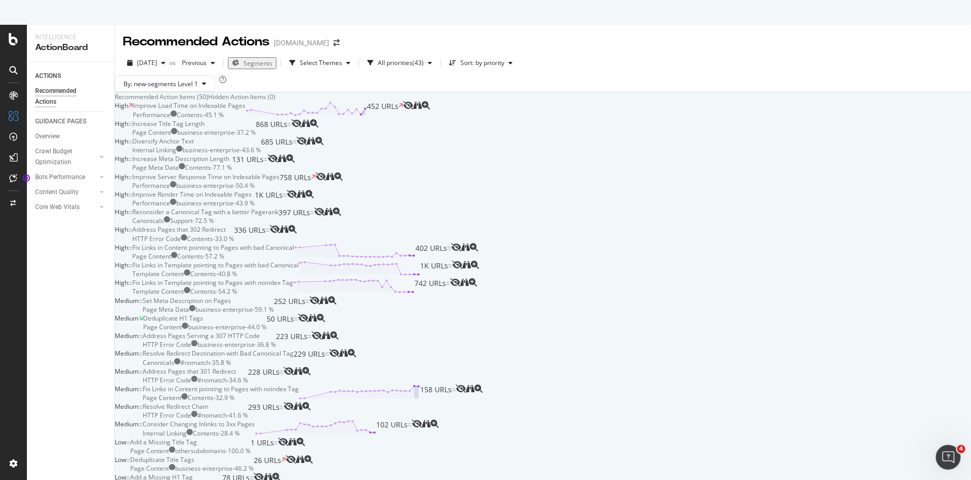
scroll to position [517, 0]
click at [203, 314] on div "Deduplicate H1 Tags" at bounding box center [173, 318] width 60 height 9
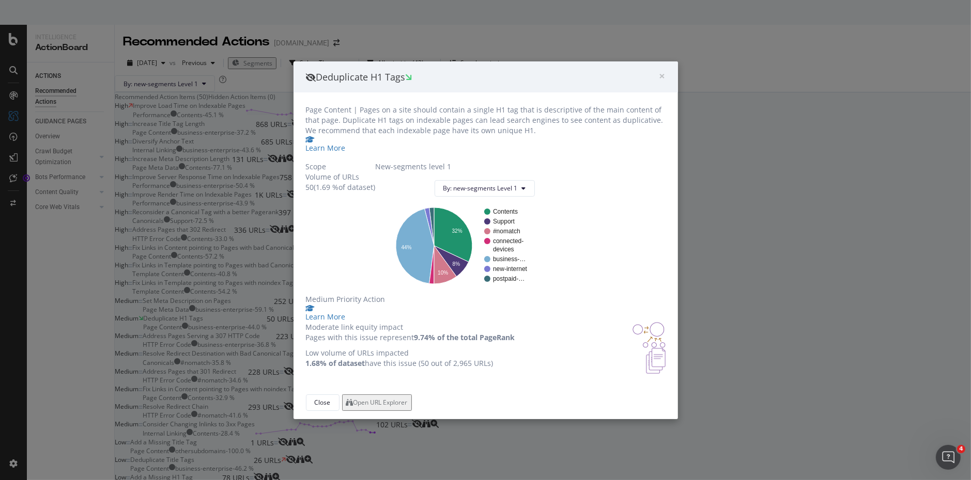
click at [408, 407] on div "Open URL Explorer" at bounding box center [380, 402] width 54 height 9
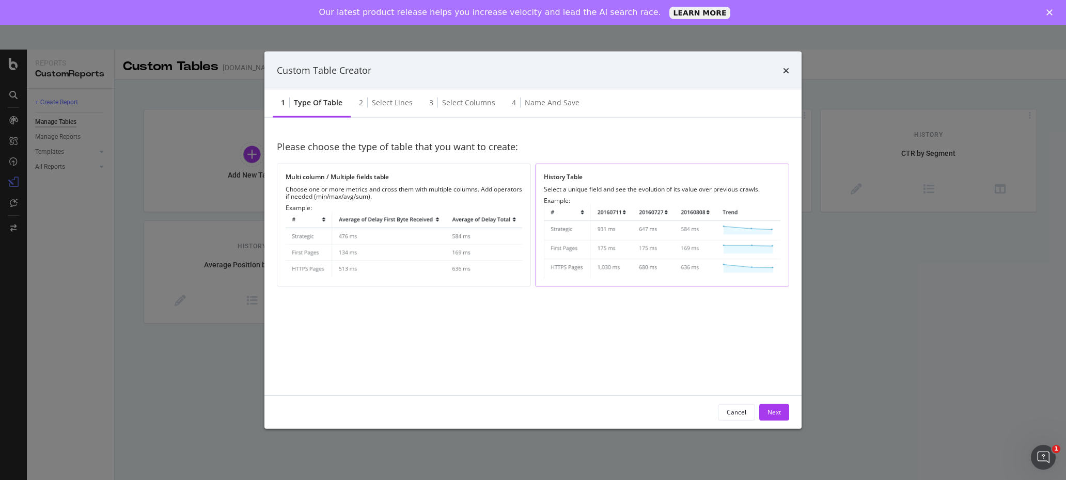
click at [592, 191] on div "Select a unique field and see the evolution of its value over previous crawls." at bounding box center [662, 188] width 237 height 7
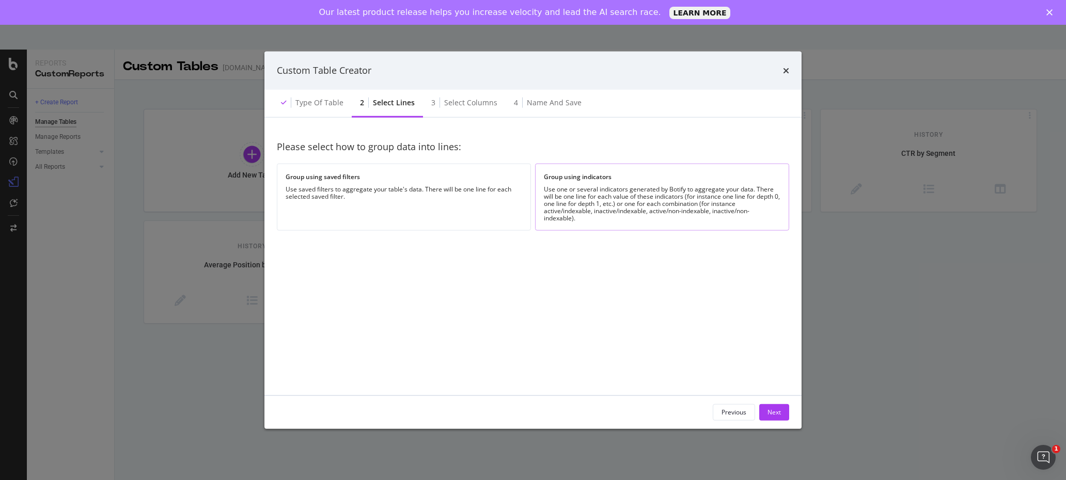
click at [645, 177] on div "Group using indicators" at bounding box center [662, 177] width 237 height 9
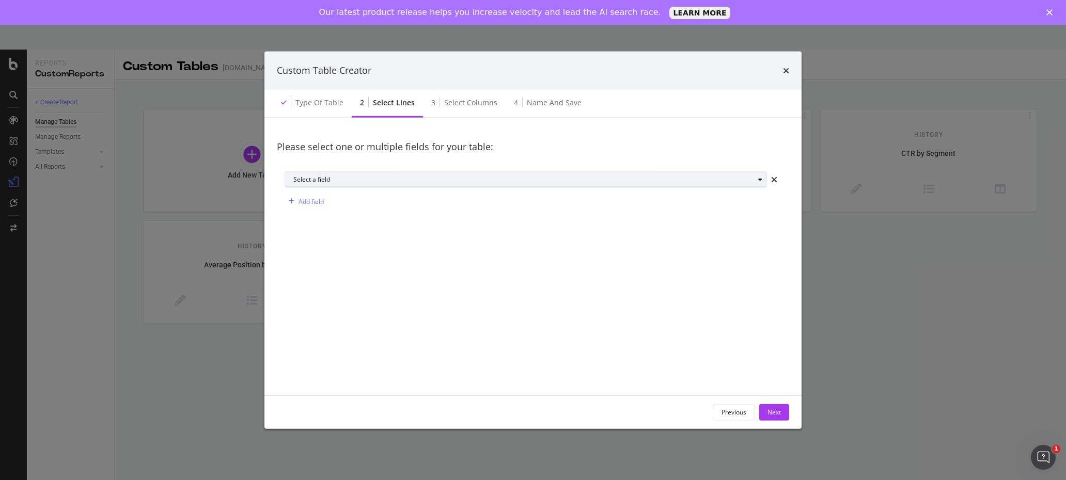
click at [310, 181] on div "Select a field" at bounding box center [523, 180] width 461 height 6
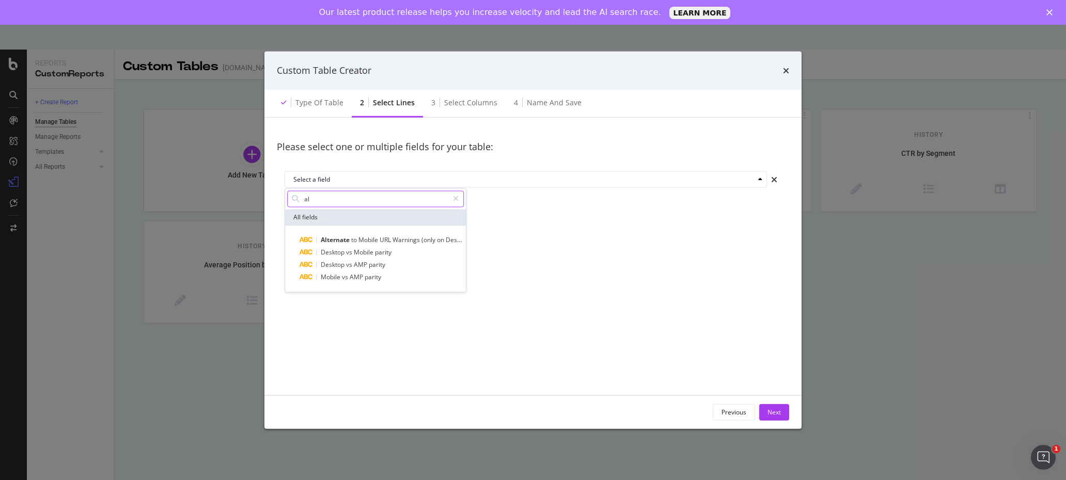
type input "a"
type input "i"
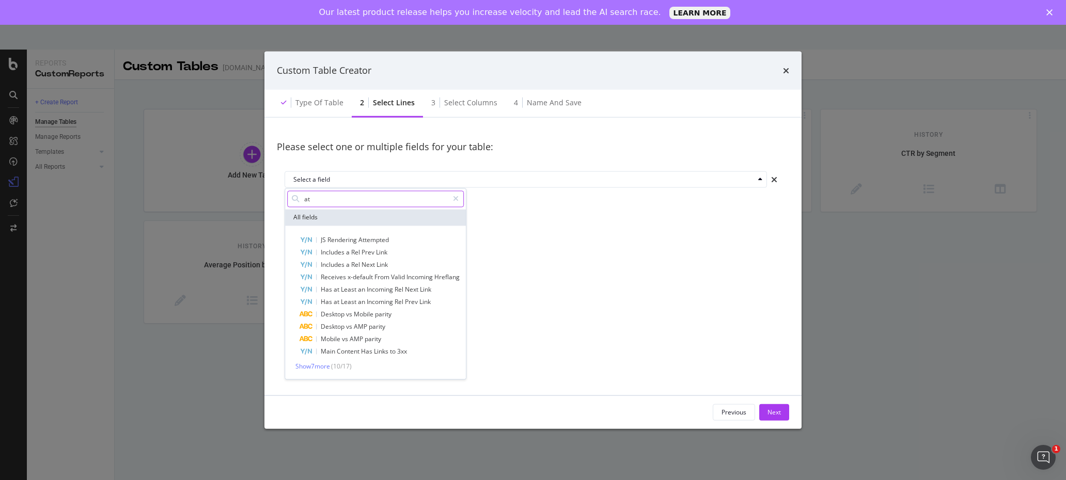
type input "a"
drag, startPoint x: 335, startPoint y: 198, endPoint x: 278, endPoint y: 197, distance: 56.3
click at [278, 197] on div "Select a field missing All fields Title is Not Set Description is Not Set H1 Qu…" at bounding box center [533, 191] width 512 height 54
click at [314, 367] on span "Show 10 more" at bounding box center [315, 366] width 38 height 9
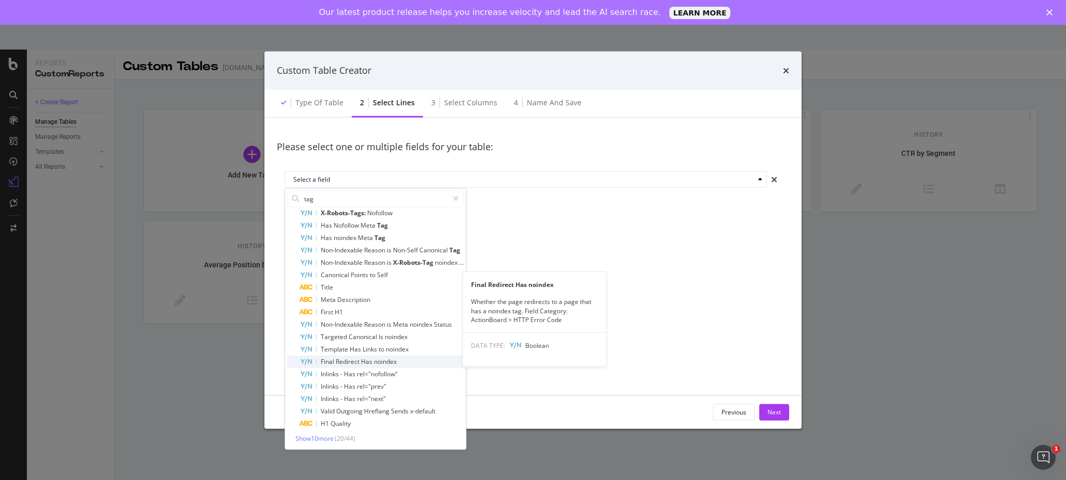
scroll to position [53, 0]
click at [316, 438] on span "Show 10 more" at bounding box center [315, 437] width 38 height 9
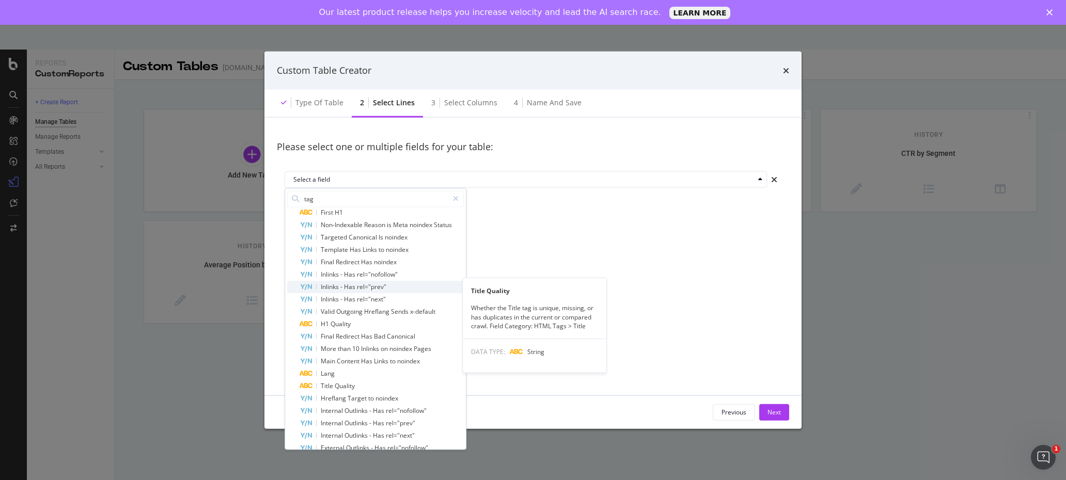
scroll to position [177, 0]
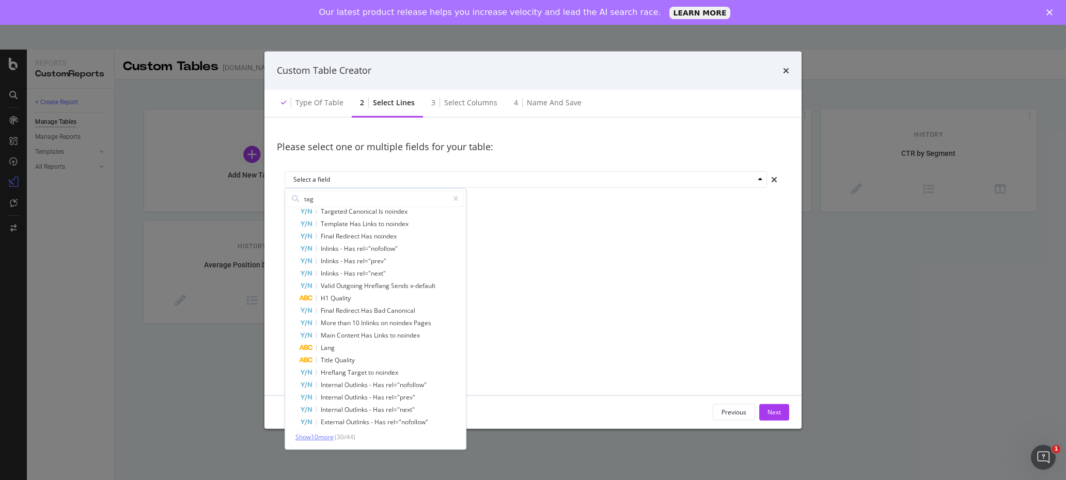
click at [320, 439] on span "Show 10 more" at bounding box center [315, 437] width 38 height 9
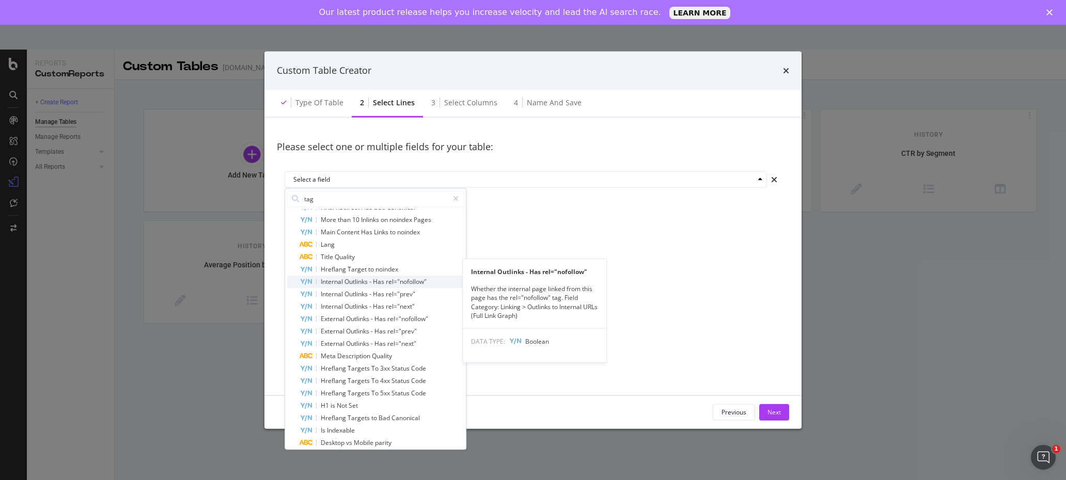
scroll to position [301, 0]
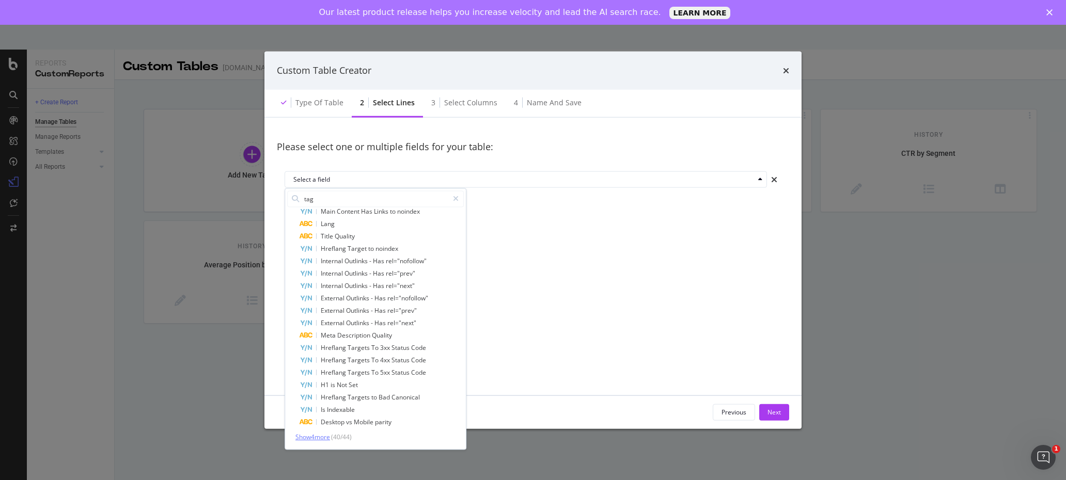
click at [307, 436] on span "Show 4 more" at bounding box center [313, 437] width 35 height 9
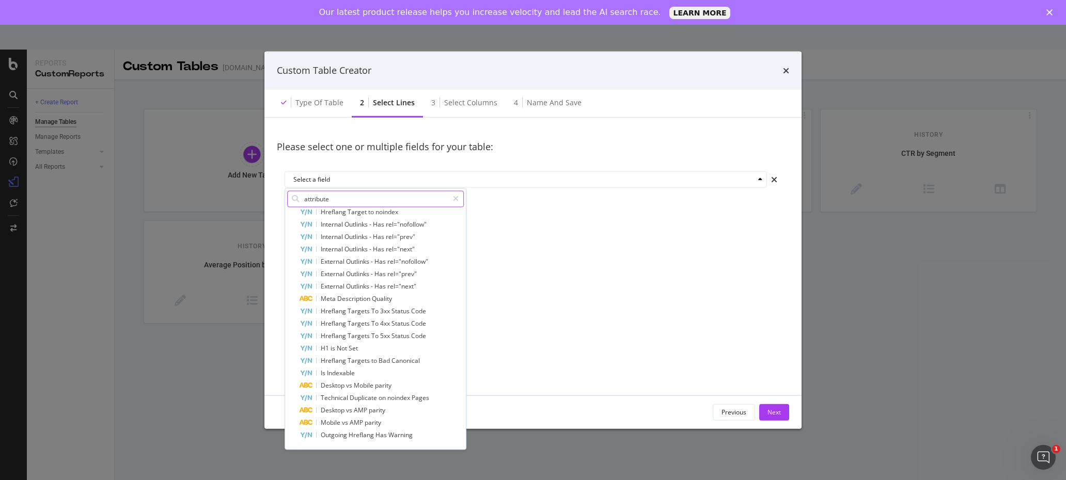
scroll to position [0, 0]
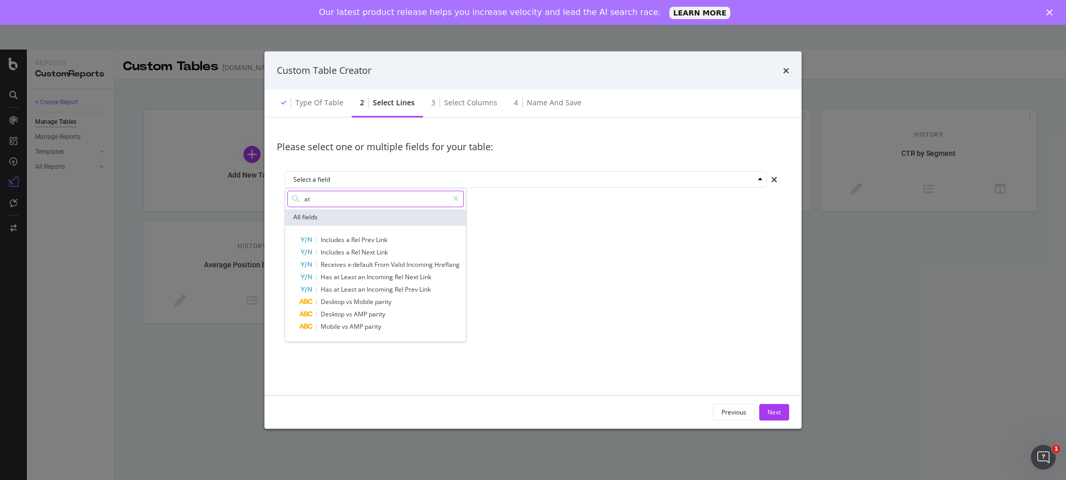
type input "a"
type input "i"
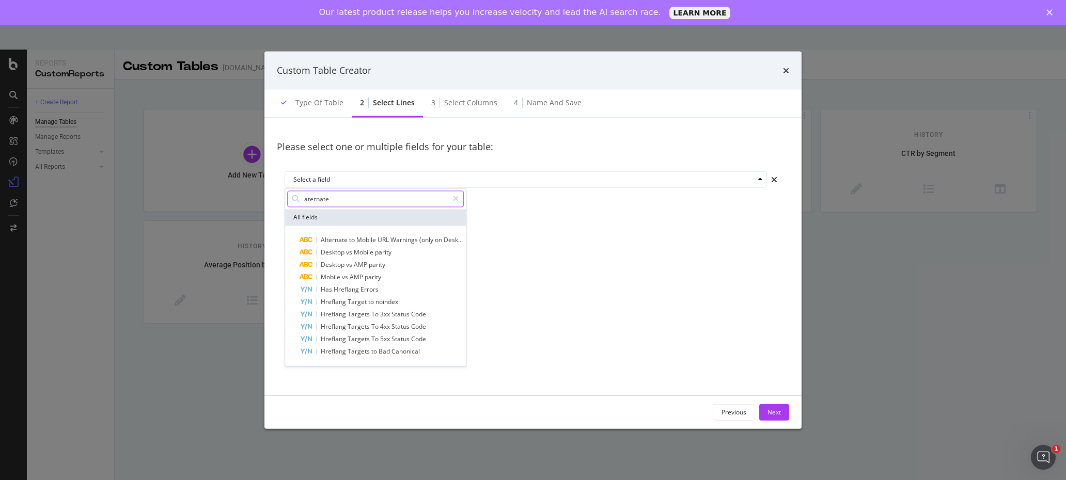
drag, startPoint x: 339, startPoint y: 196, endPoint x: 298, endPoint y: 197, distance: 41.9
click at [298, 197] on div "aternate" at bounding box center [375, 199] width 177 height 17
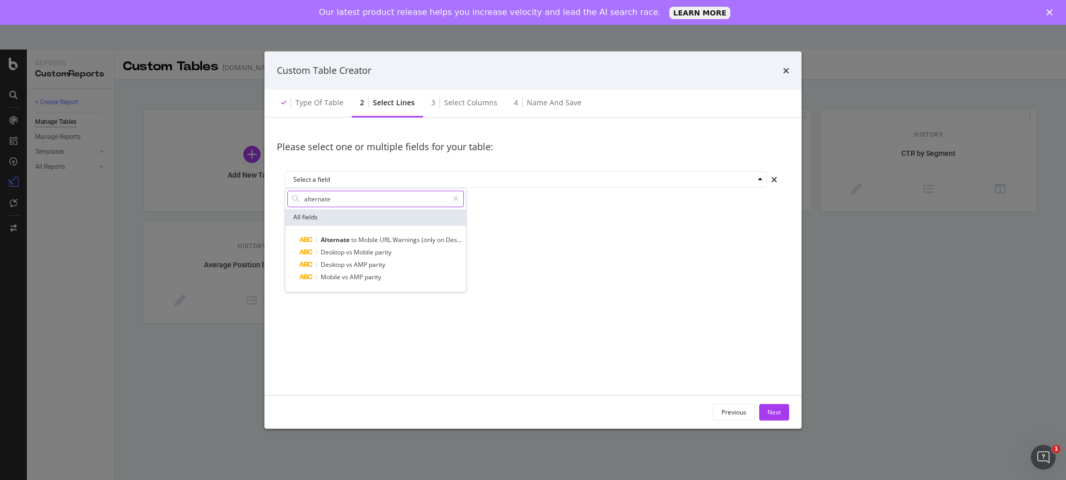
drag, startPoint x: 365, startPoint y: 197, endPoint x: 284, endPoint y: 197, distance: 80.6
click at [284, 197] on div "Select a field alternate All fields Alternate to Mobile URL Warnings (only on D…" at bounding box center [533, 191] width 512 height 54
type input "i"
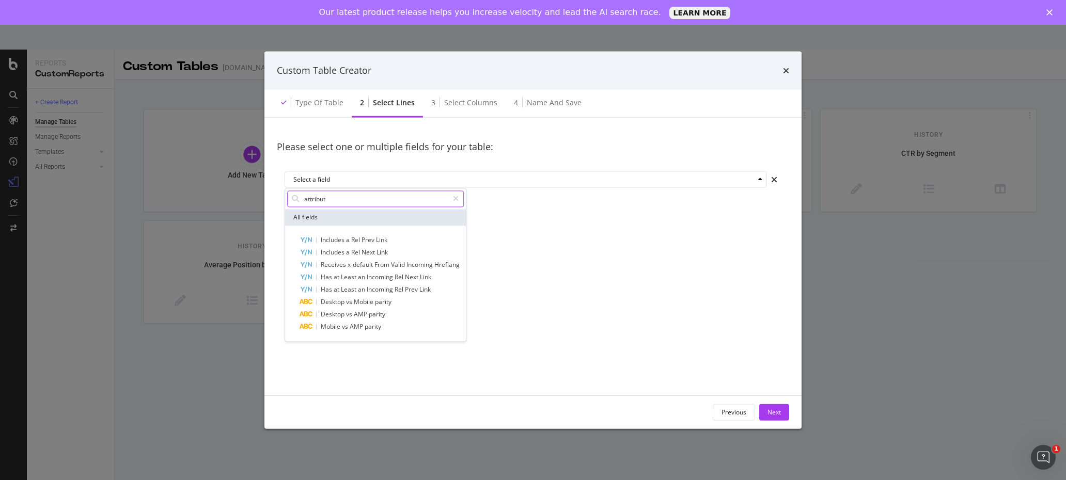
type input "attribute"
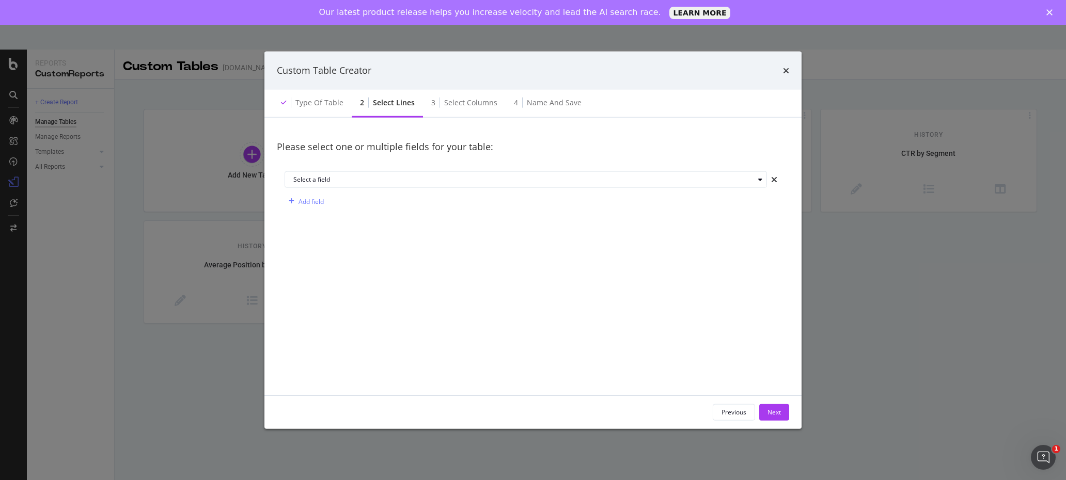
click at [571, 209] on div "Add field" at bounding box center [533, 201] width 497 height 17
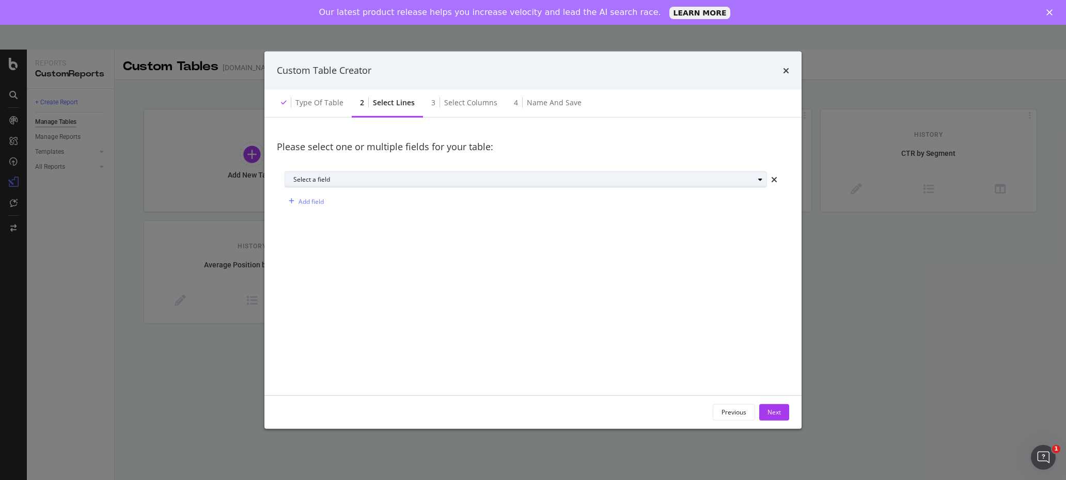
click at [320, 181] on div "Select a field" at bounding box center [523, 180] width 461 height 6
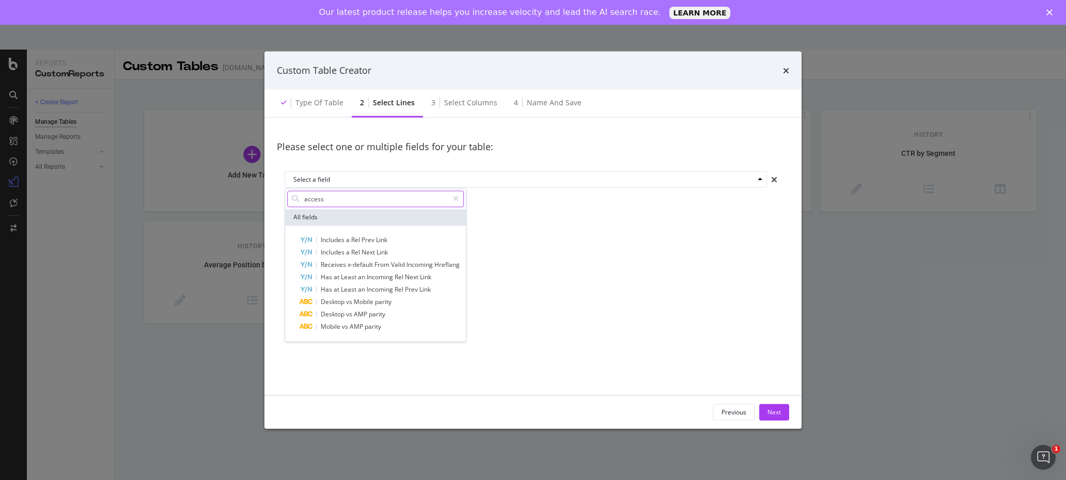
type input "accessi"
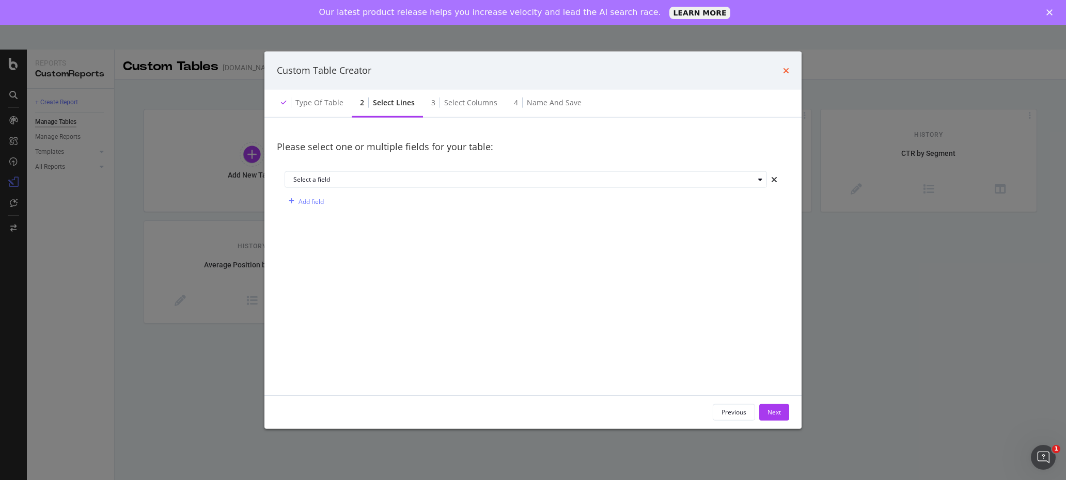
click at [788, 68] on icon "times" at bounding box center [786, 70] width 6 height 8
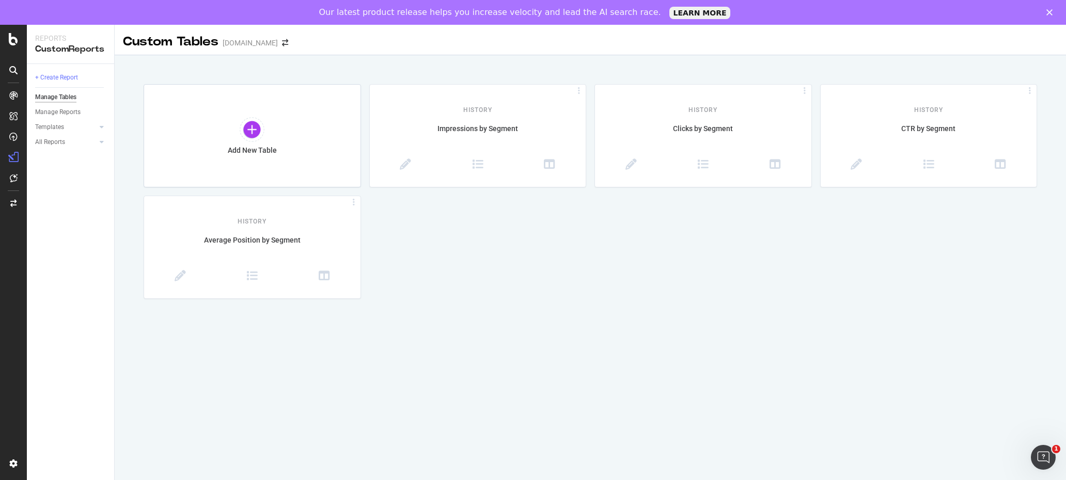
click at [1043, 452] on icon "Open Intercom Messenger" at bounding box center [1043, 457] width 17 height 17
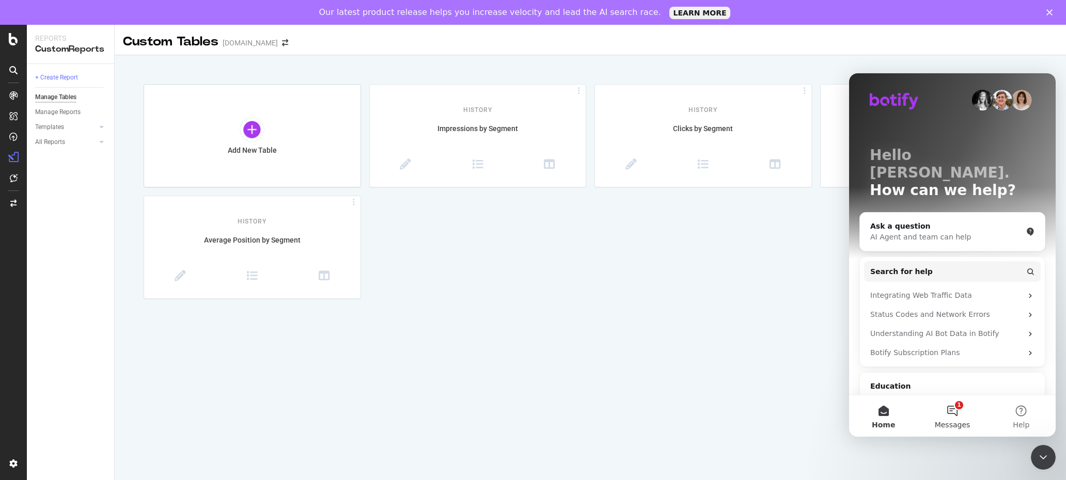
click at [956, 405] on button "1 Messages" at bounding box center [952, 416] width 69 height 41
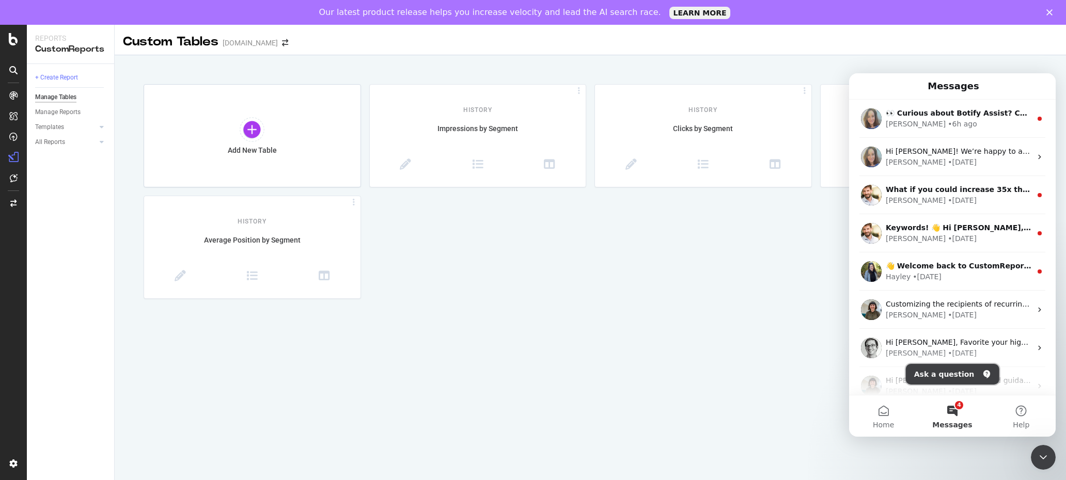
click at [955, 372] on button "Ask a question" at bounding box center [953, 374] width 94 height 21
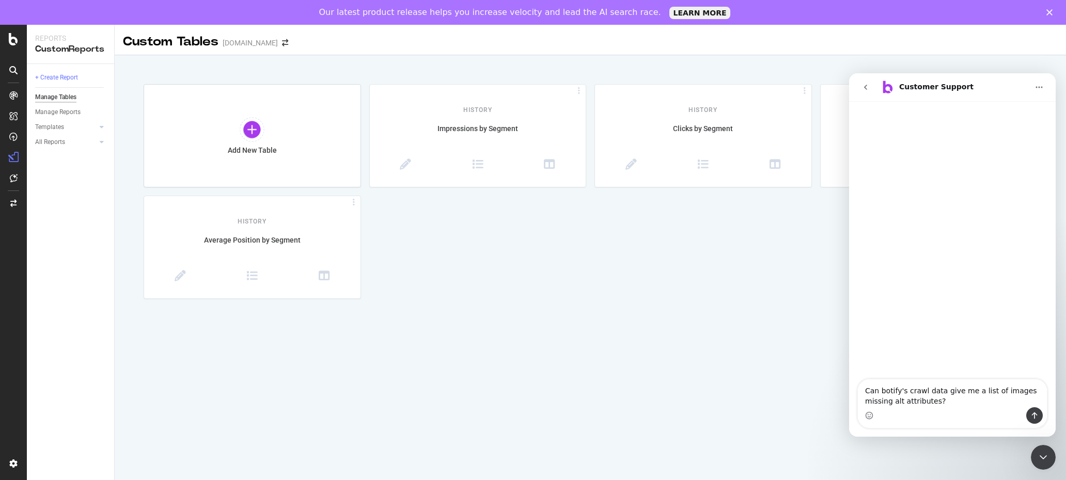
type textarea "Can botify's crawl data give me a list of images missing alt attributes?"
click at [1033, 413] on icon "Send a message…" at bounding box center [1035, 416] width 8 height 8
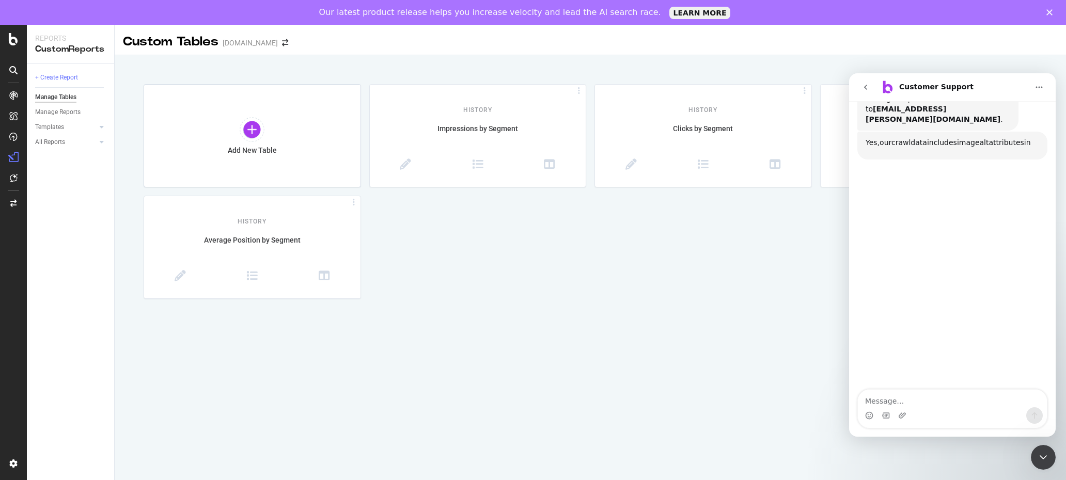
scroll to position [145, 0]
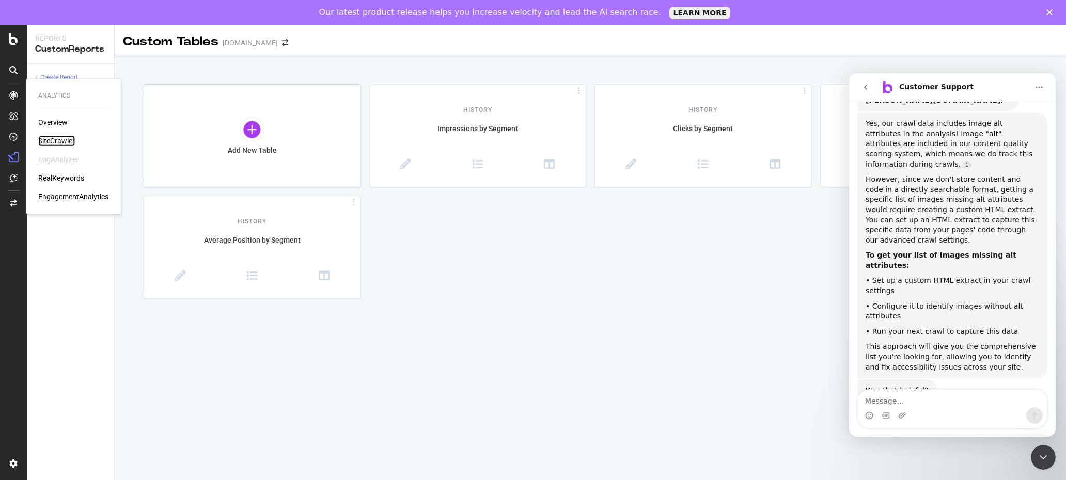
click at [59, 140] on div "SiteCrawler" at bounding box center [56, 141] width 37 height 10
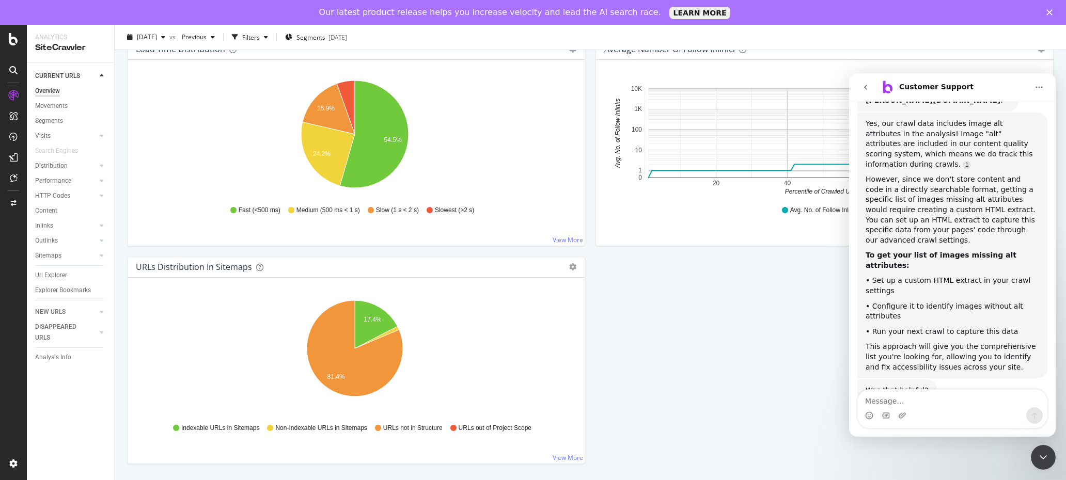
scroll to position [799, 0]
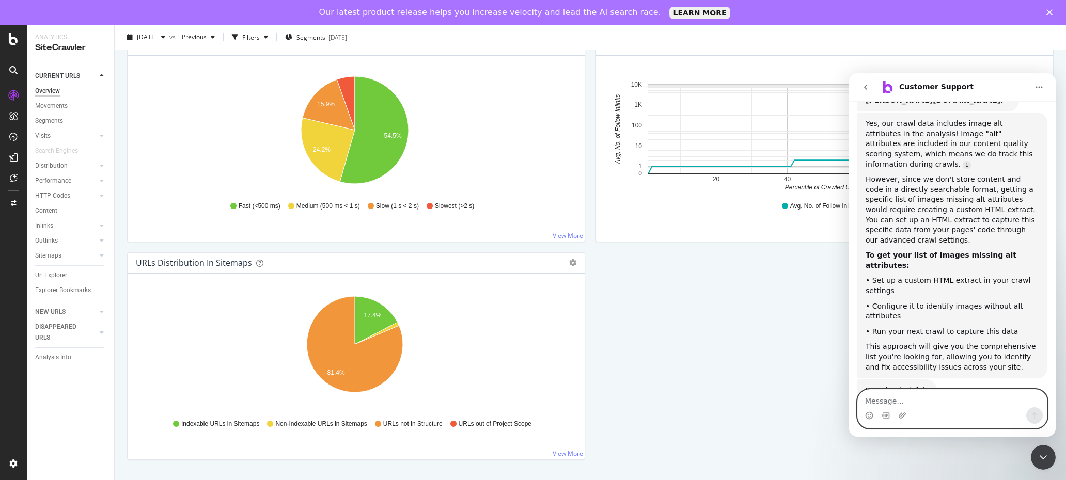
click at [923, 408] on textarea "Message…" at bounding box center [952, 399] width 189 height 18
type textarea "Yes, how do I set this up?"
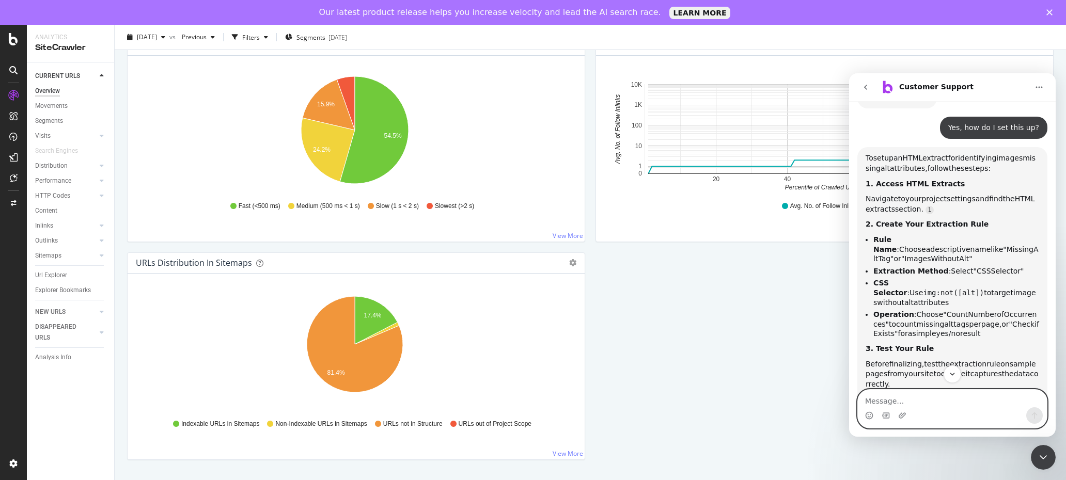
scroll to position [2, 0]
click at [12, 39] on icon at bounding box center [13, 39] width 9 height 12
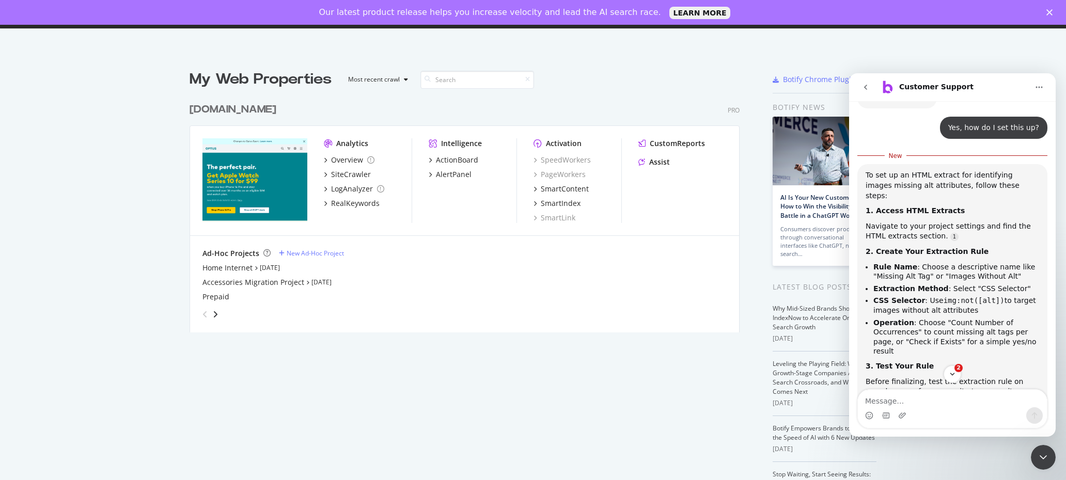
scroll to position [457, 0]
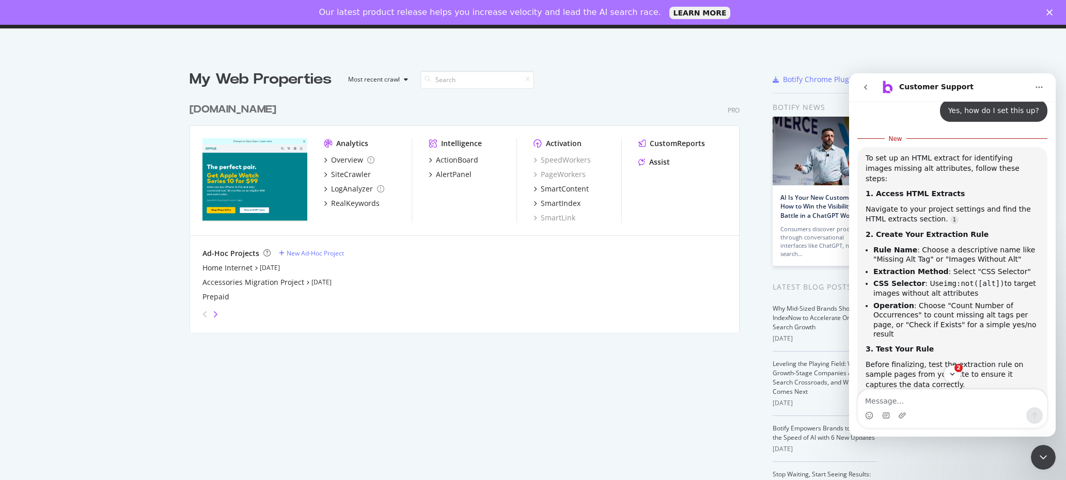
click at [213, 314] on icon "angle-right" at bounding box center [215, 314] width 5 height 8
click at [203, 315] on icon "angle-left" at bounding box center [205, 314] width 5 height 8
click at [324, 174] on icon "grid" at bounding box center [325, 174] width 3 height 5
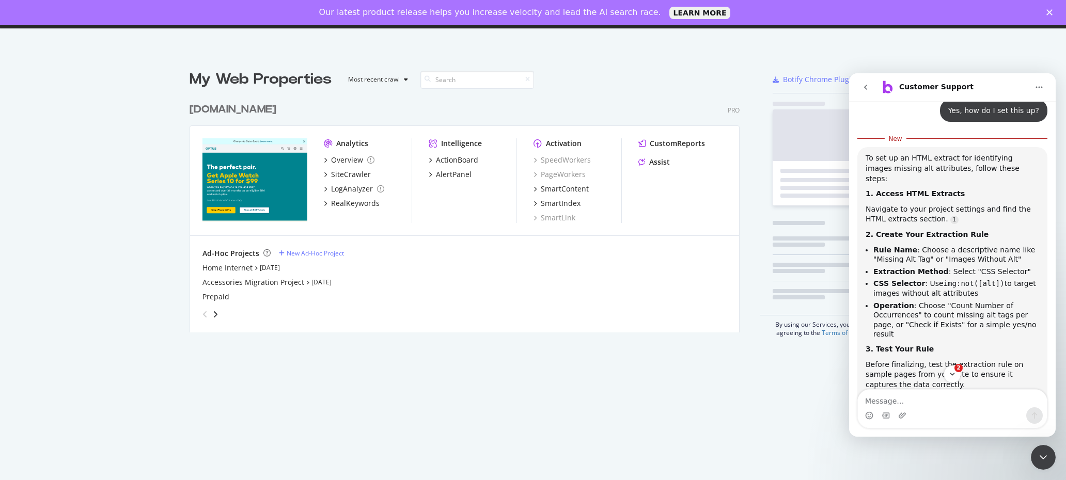
scroll to position [472, 1050]
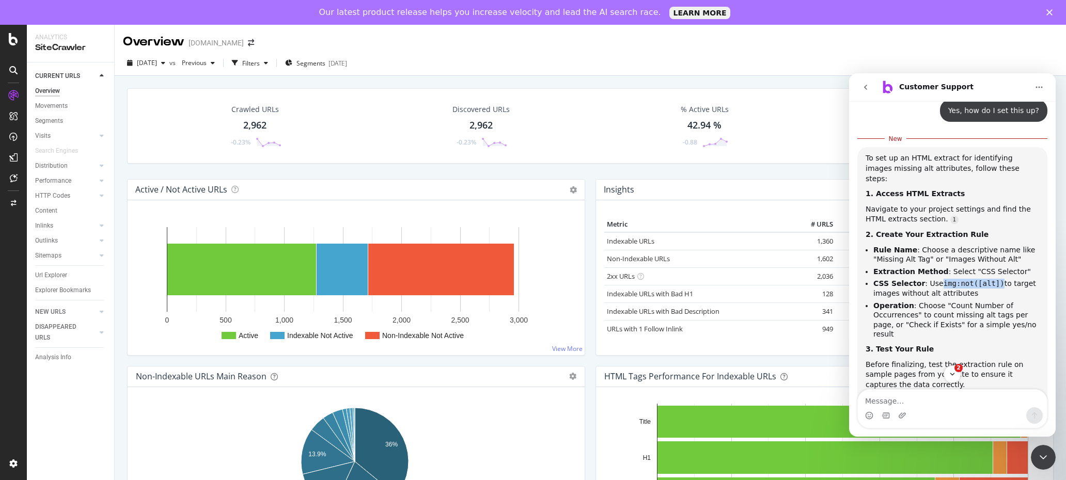
drag, startPoint x: 932, startPoint y: 232, endPoint x: 986, endPoint y: 231, distance: 54.3
click at [986, 279] on code "img:not([alt])" at bounding box center [974, 283] width 61 height 8
copy code "img:not([alt])"
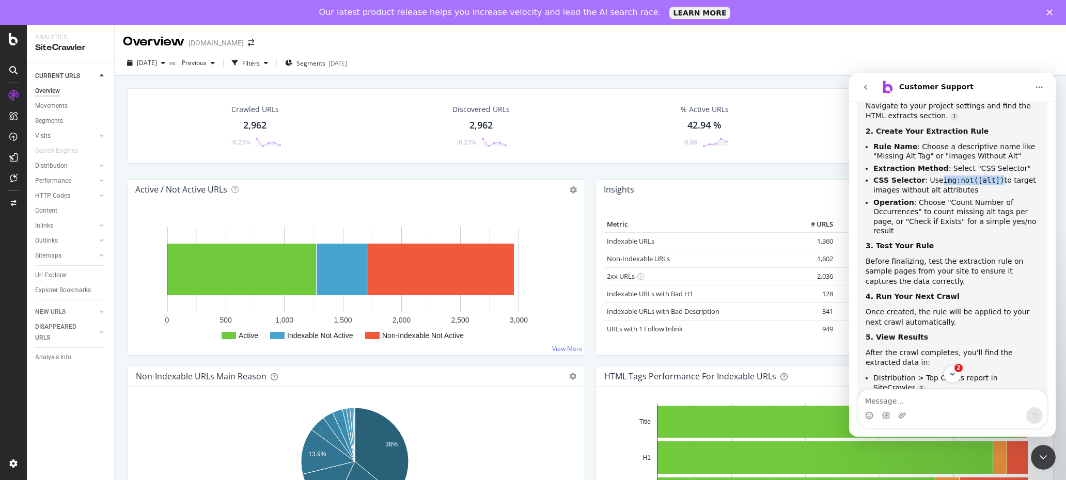
scroll to position [594, 0]
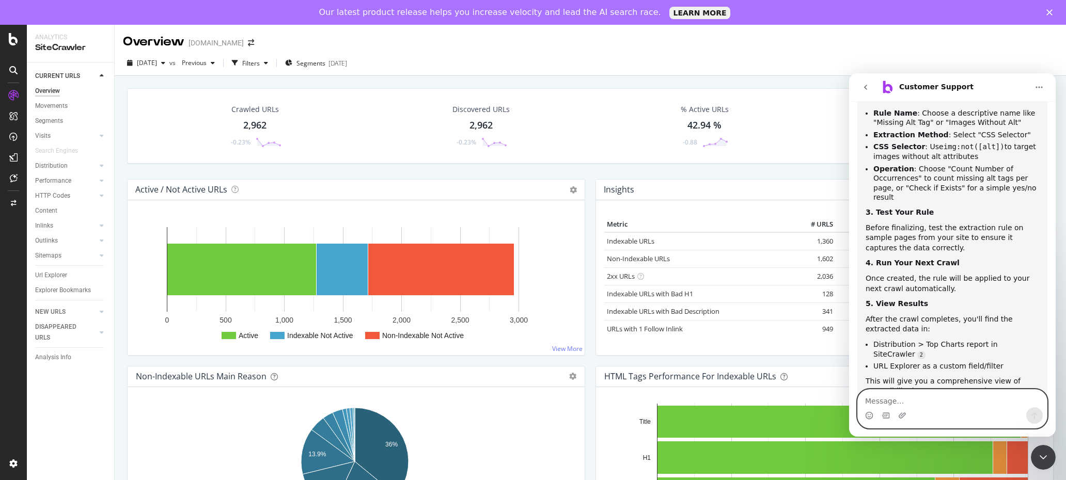
click at [958, 403] on textarea "Message…" at bounding box center [952, 399] width 189 height 18
type textarea "Do I select 'extract data with' Inner HTML or Attribute?"
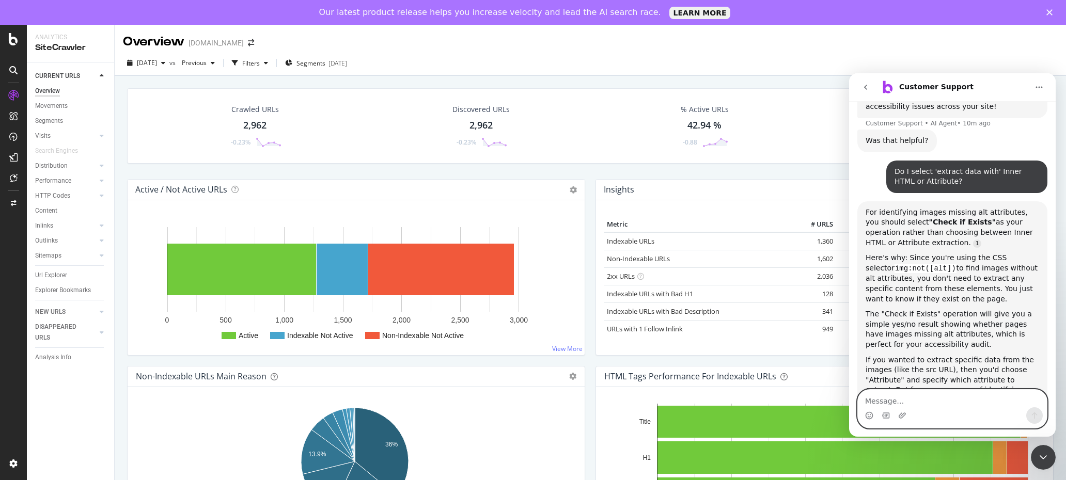
scroll to position [860, 0]
